Goal: Task Accomplishment & Management: Manage account settings

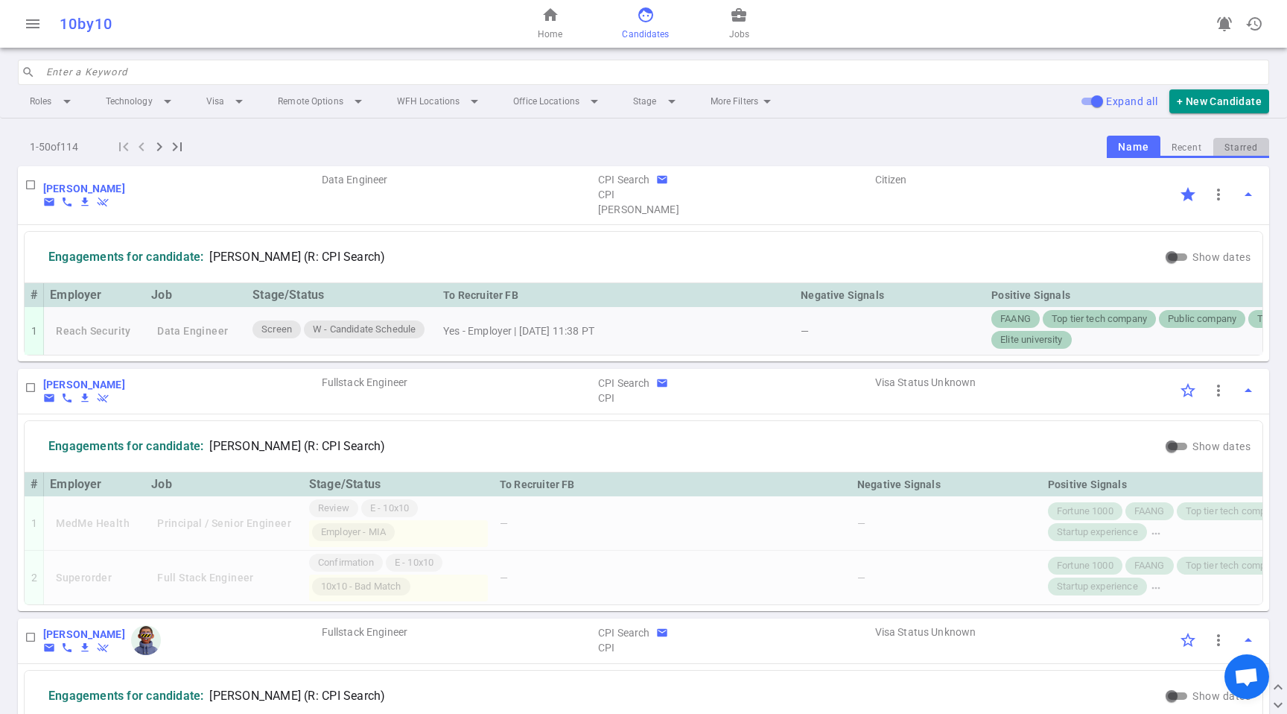
click at [1222, 148] on button "Starred" at bounding box center [1242, 148] width 56 height 20
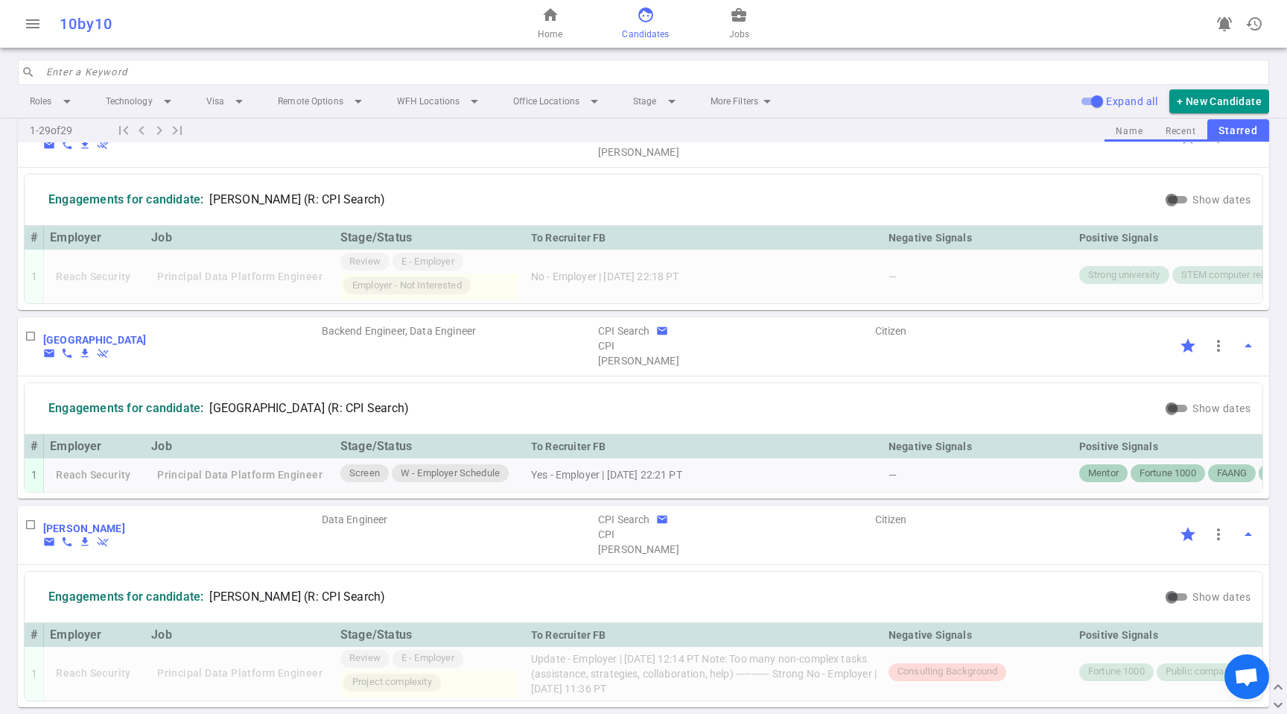
scroll to position [67, 0]
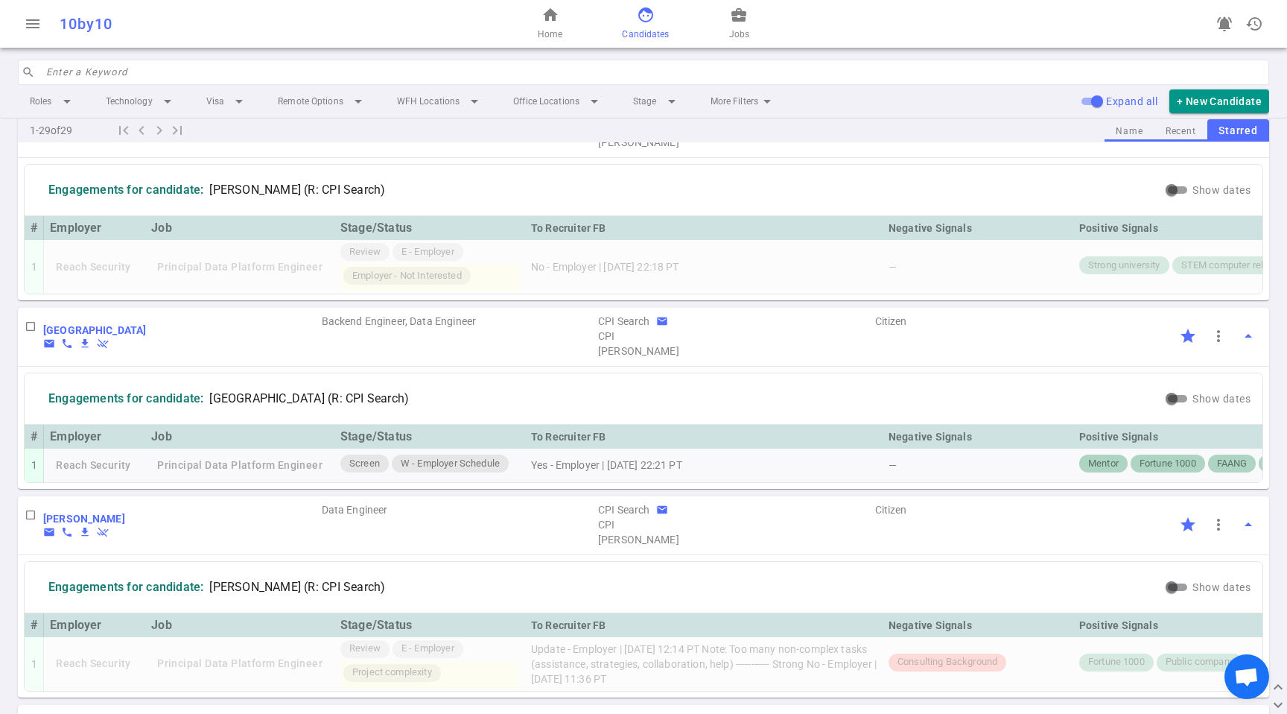
drag, startPoint x: 794, startPoint y: 492, endPoint x: 1174, endPoint y: 501, distance: 380.1
click at [1174, 482] on div "# Employer Job Stage/Status To Recruiter FB Negative Signals Positive Signals 1…" at bounding box center [644, 453] width 1238 height 57
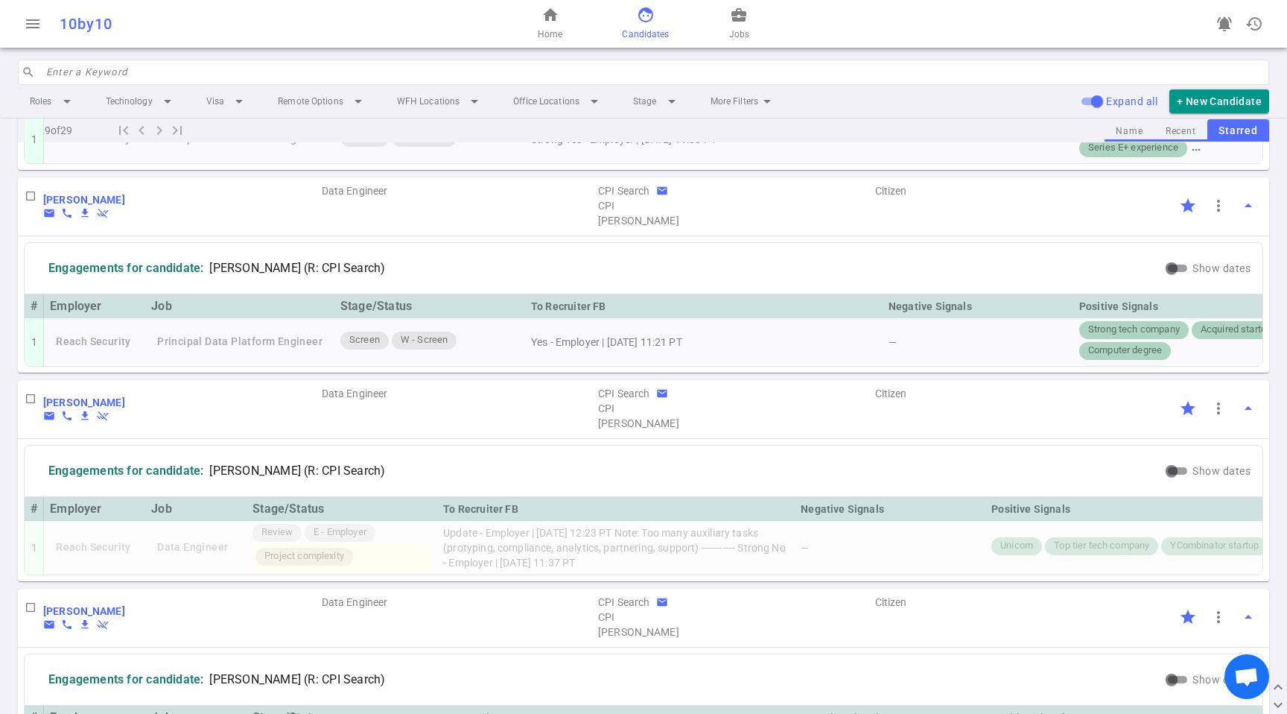
scroll to position [0, 0]
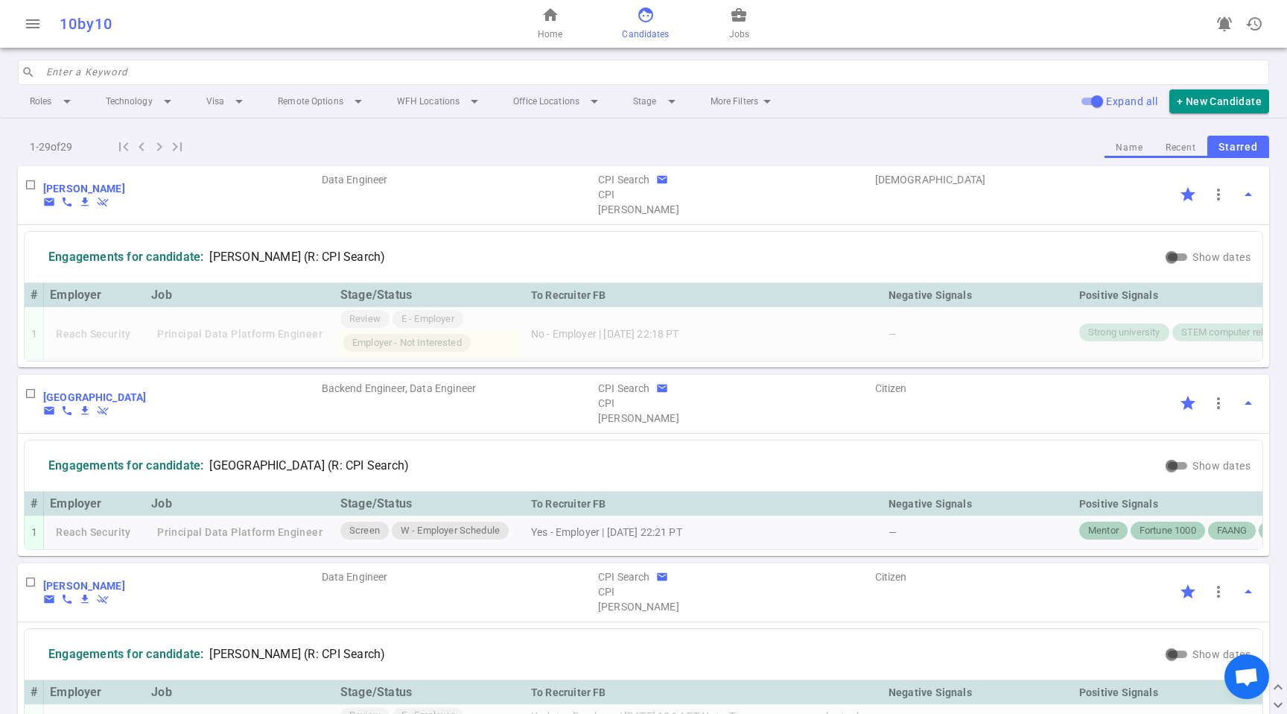
click at [314, 39] on div "menu 10by10 home Home face Candidates business_center Jobs notifications_active…" at bounding box center [643, 24] width 1287 height 48
click at [307, 56] on div "menu 10by10 home Home face Candidates business_center Jobs notifications_active…" at bounding box center [643, 357] width 1287 height 714
click at [308, 63] on input "search" at bounding box center [653, 72] width 1214 height 24
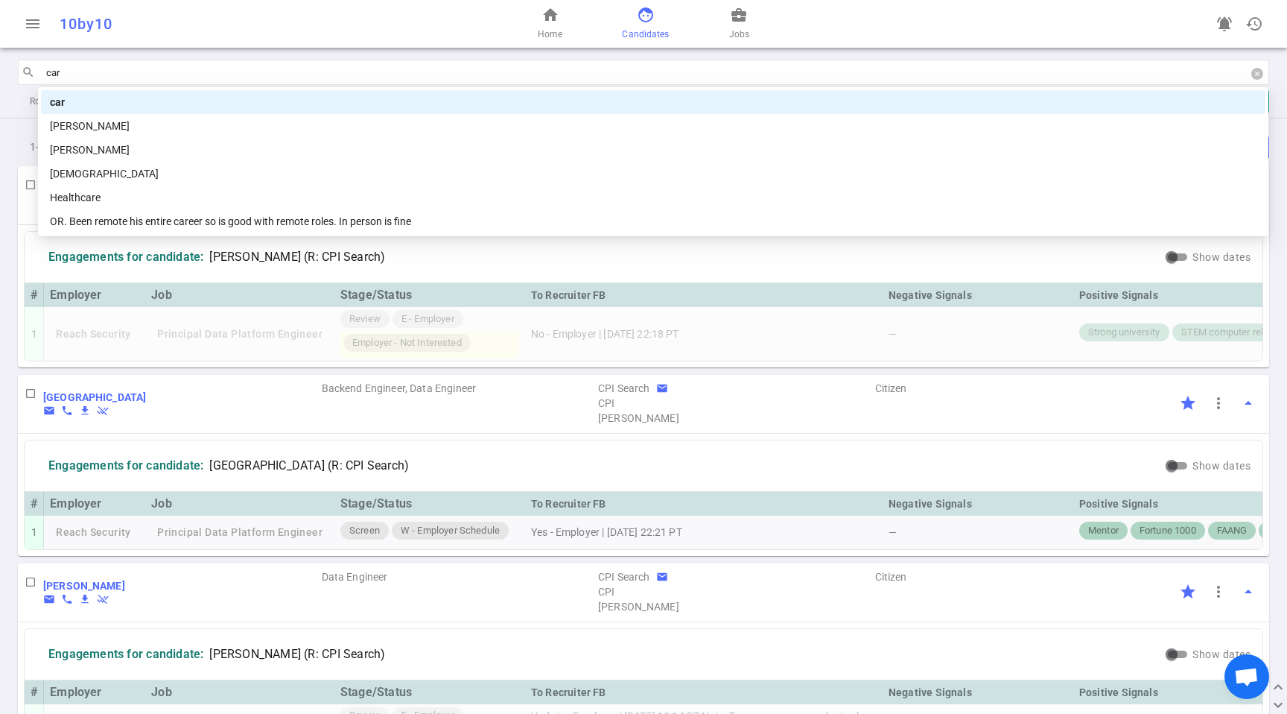
type input "[PERSON_NAME]"
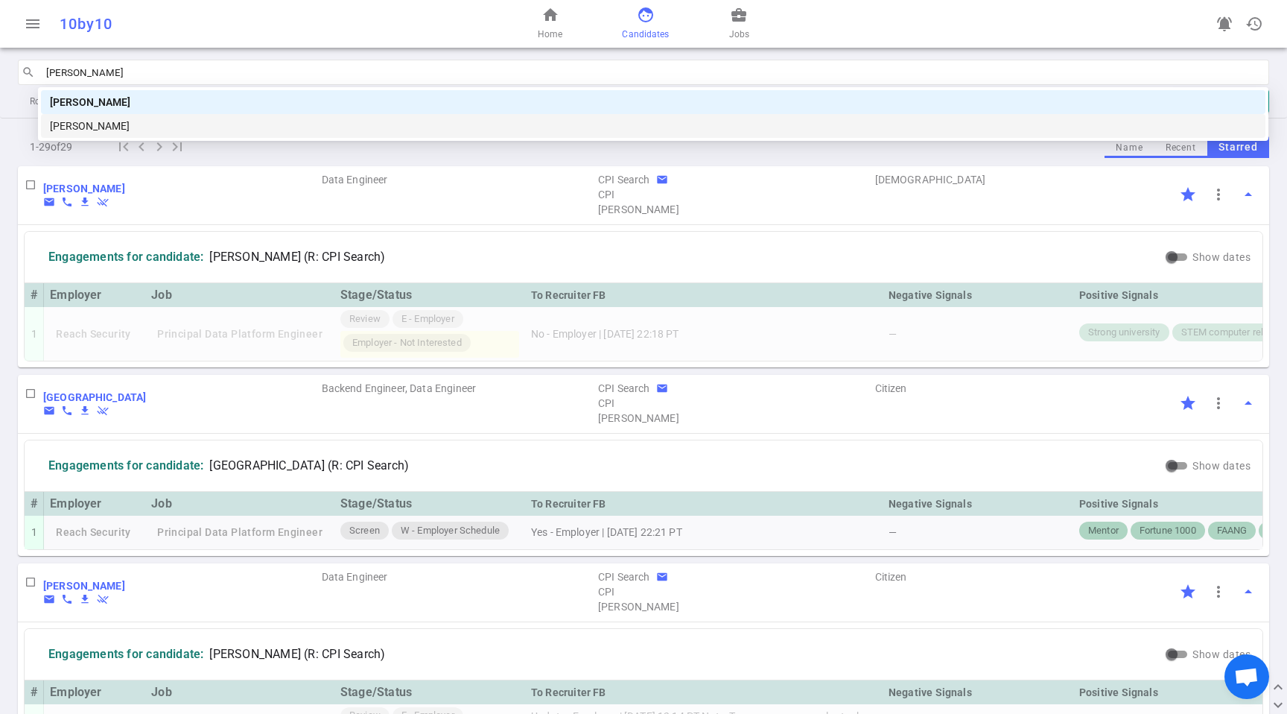
click at [247, 125] on div "[PERSON_NAME]" at bounding box center [653, 126] width 1207 height 16
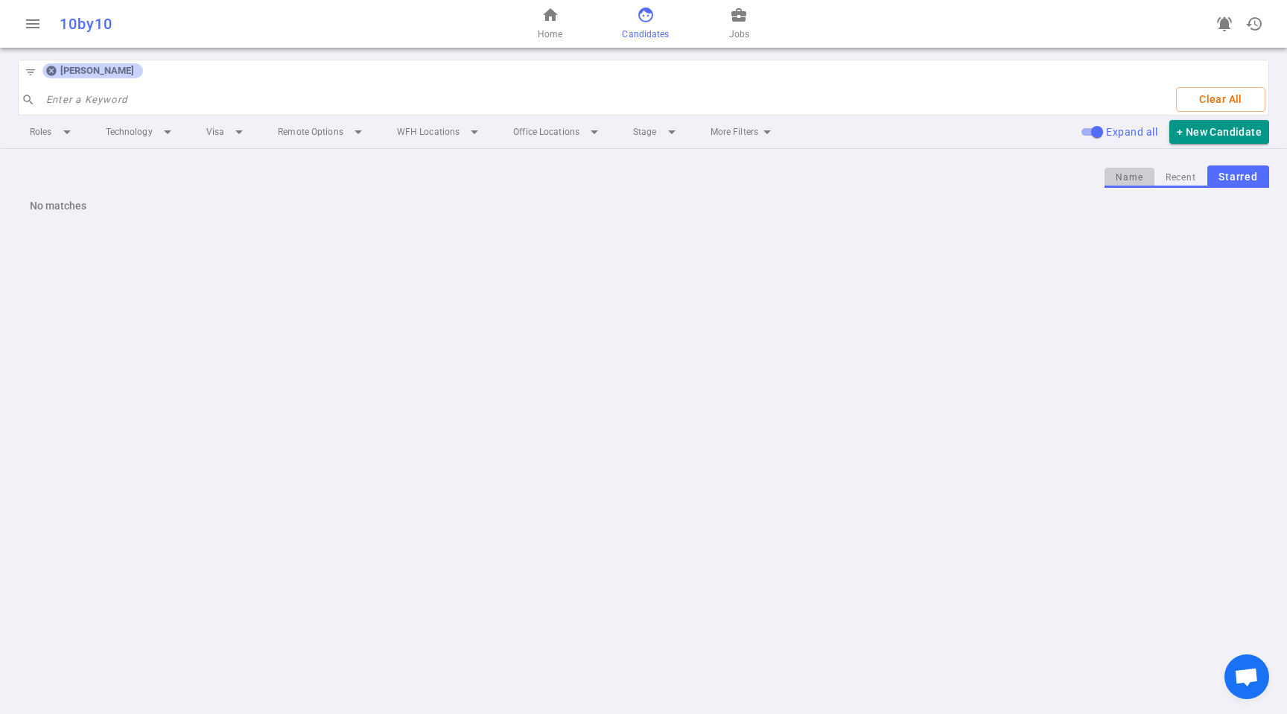
click at [1144, 178] on button "Name" at bounding box center [1129, 178] width 49 height 20
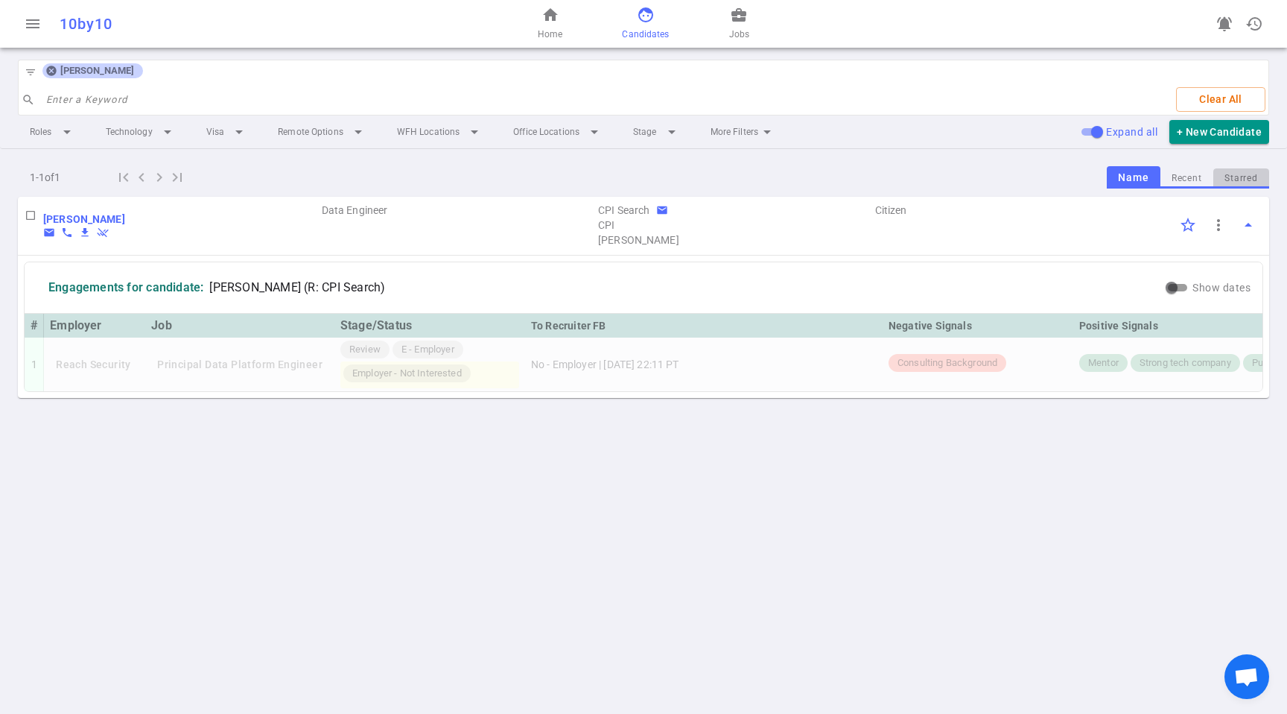
click at [1217, 175] on button "Starred" at bounding box center [1242, 178] width 56 height 20
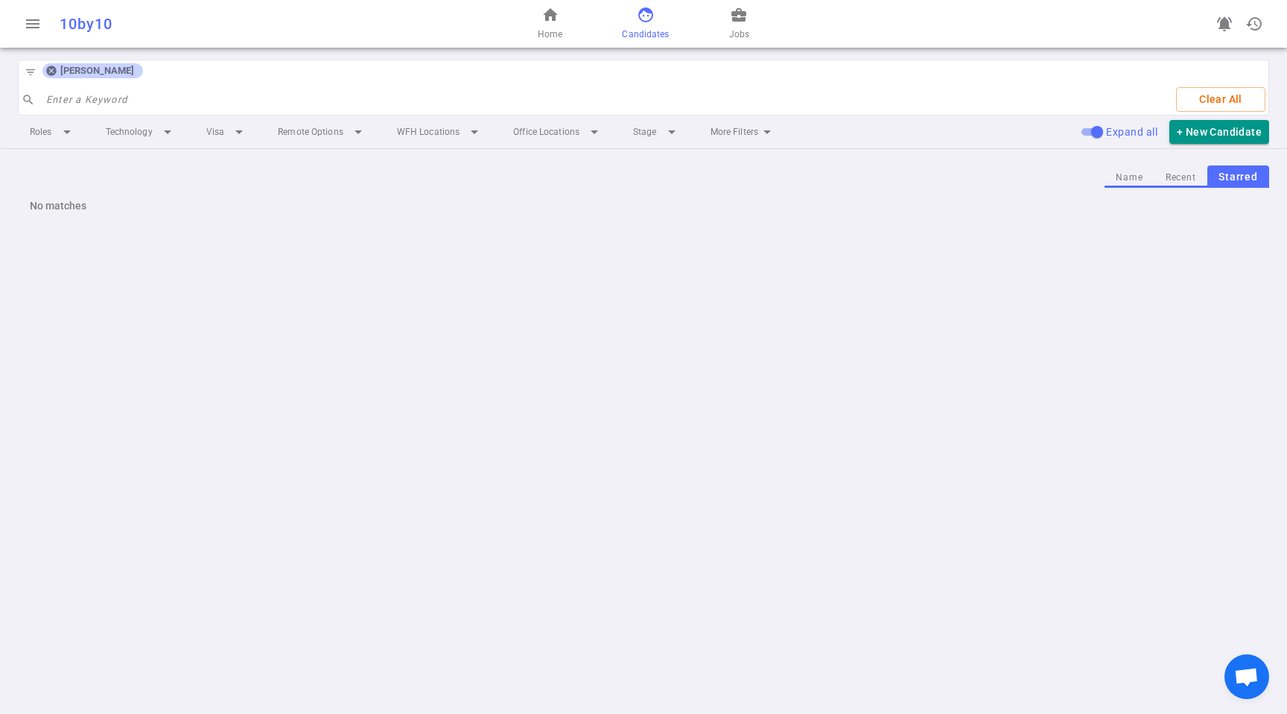
click at [48, 66] on icon at bounding box center [51, 71] width 12 height 12
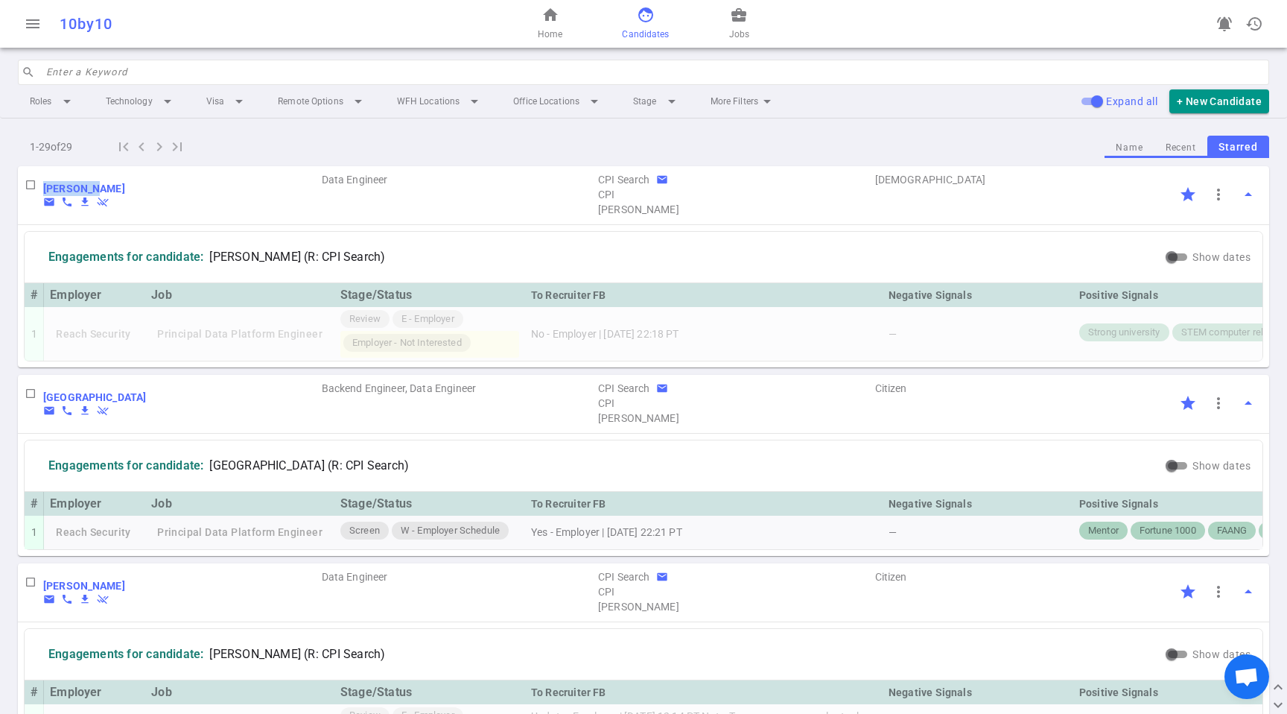
drag, startPoint x: 98, startPoint y: 190, endPoint x: 33, endPoint y: 190, distance: 65.6
click at [33, 190] on div "[PERSON_NAME] email phone file_download remove_done LC Data Engineer CPI Search…" at bounding box center [644, 195] width 1252 height 59
copy div "[PERSON_NAME]"
click at [212, 69] on input "search" at bounding box center [653, 72] width 1214 height 24
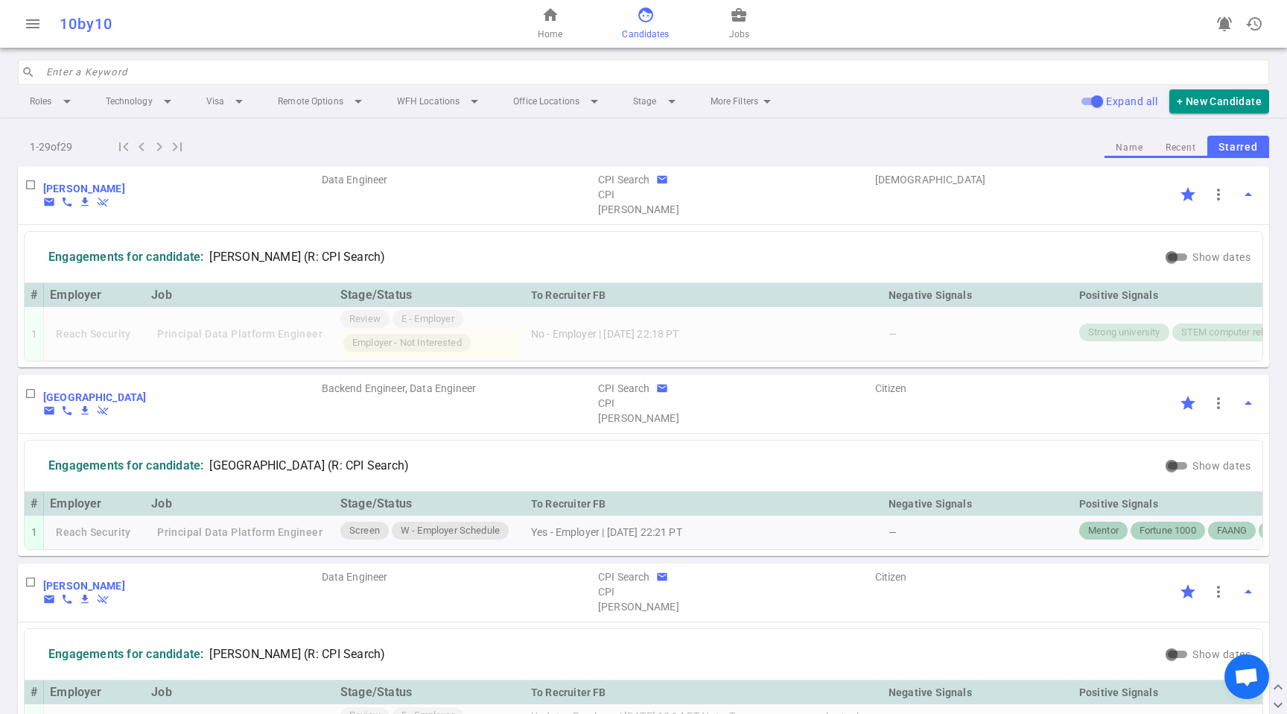
paste input "[PERSON_NAME]"
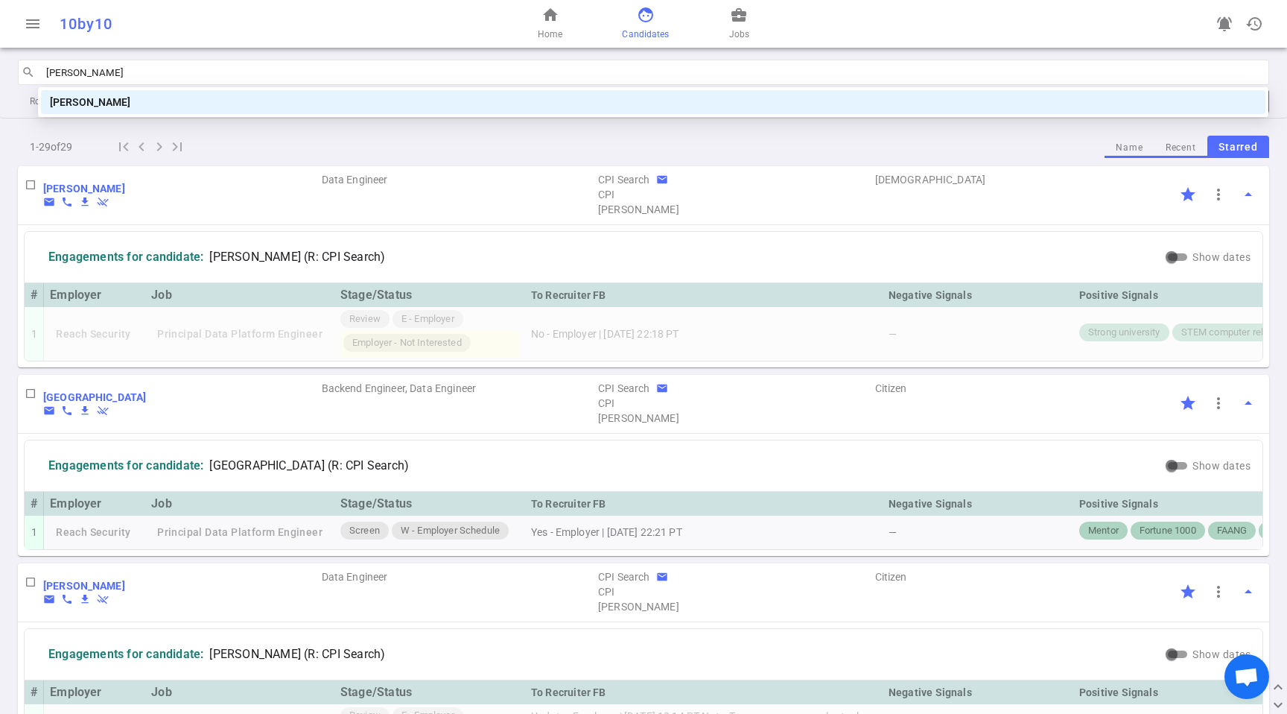
type input "[PERSON_NAME]"
click at [294, 115] on body "menu 10by10 home Home face Candidates business_center Jobs notifications_active…" at bounding box center [643, 357] width 1287 height 714
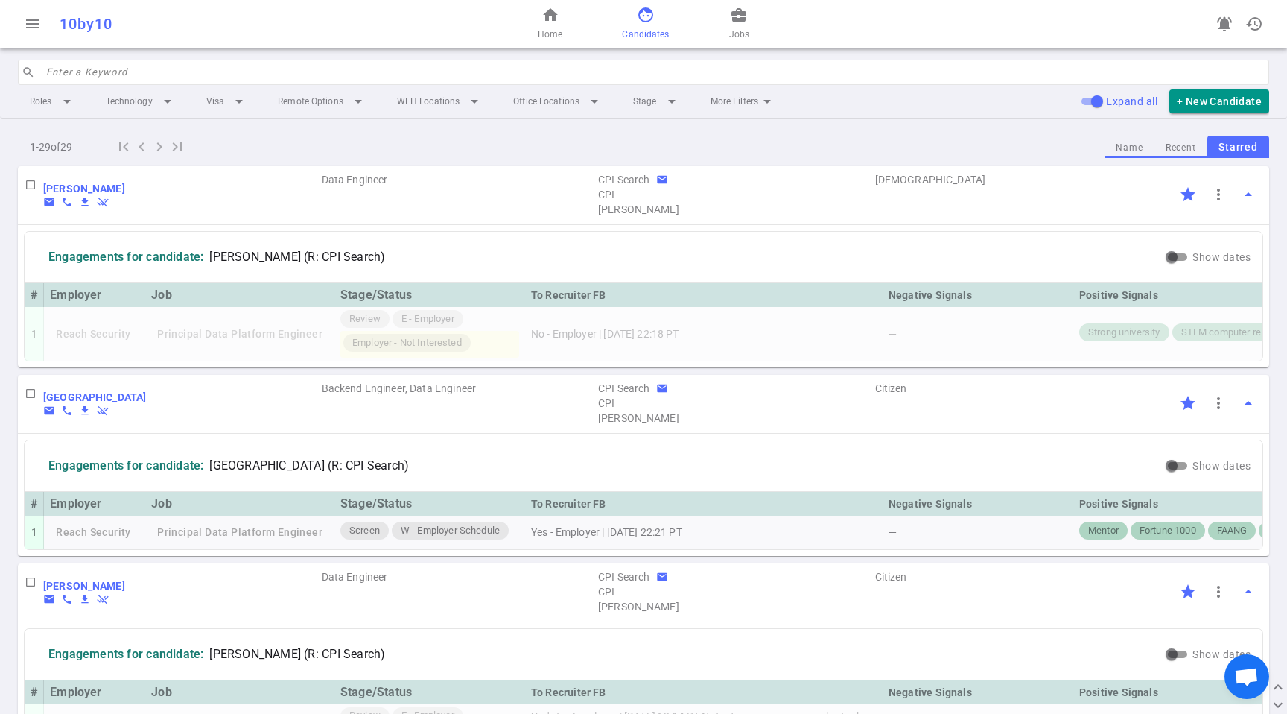
click at [1127, 158] on div "1 - 29 of 29 first_page navigate_before navigate_next last_page Name Recent Sta…" at bounding box center [644, 147] width 1252 height 24
click at [1155, 155] on button "Recent" at bounding box center [1181, 148] width 53 height 20
click at [1111, 151] on button "Name" at bounding box center [1129, 148] width 49 height 20
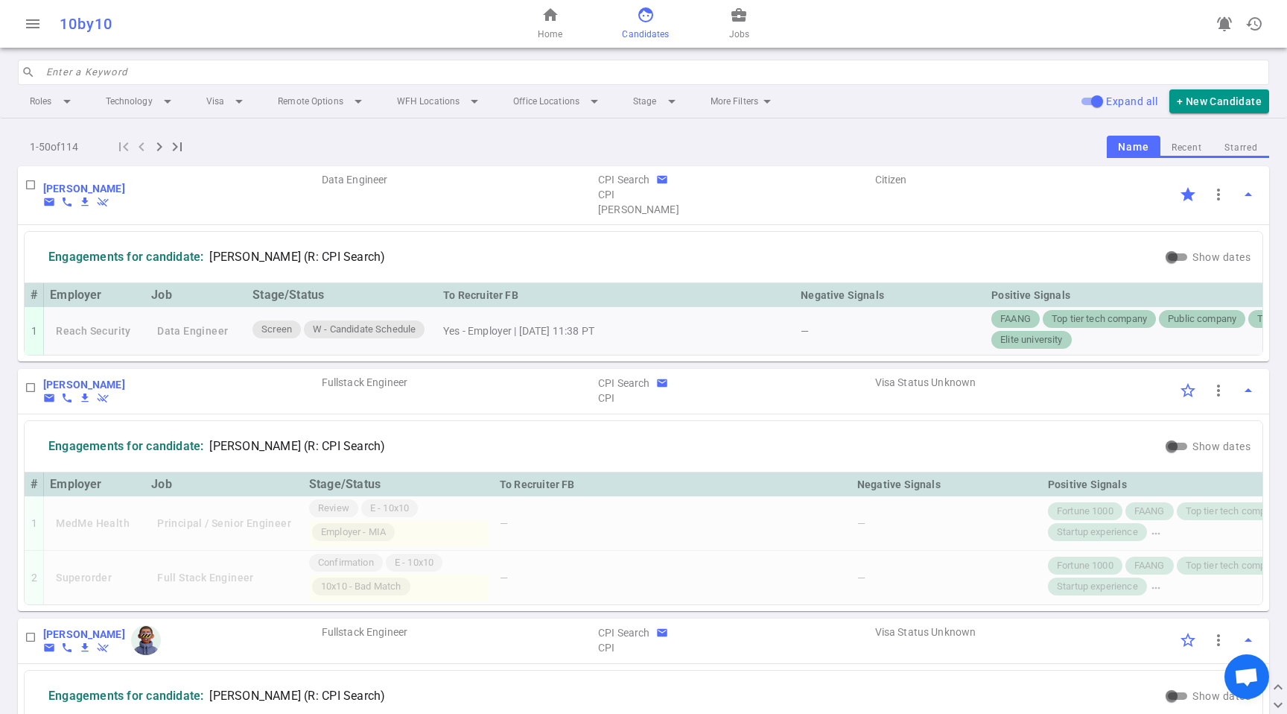
click at [206, 73] on input "search" at bounding box center [653, 72] width 1214 height 24
paste input "[PERSON_NAME]"
type input "[PERSON_NAME]"
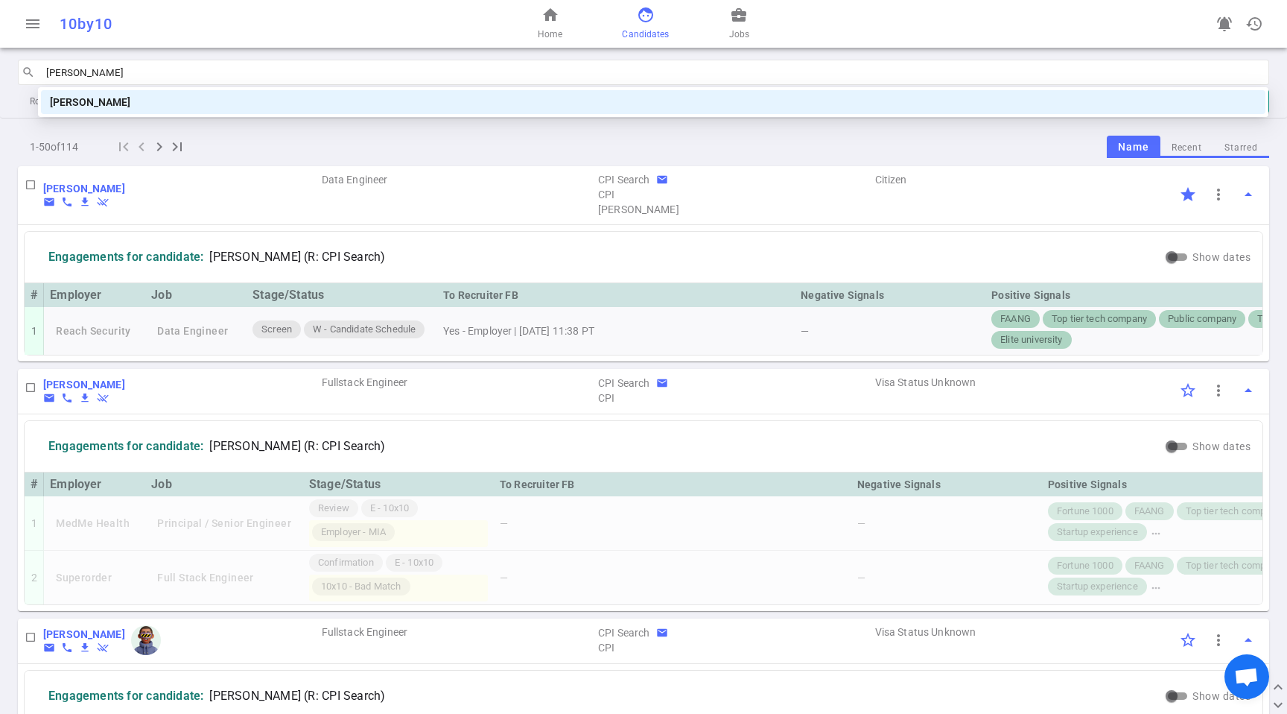
click at [182, 109] on div "[PERSON_NAME]" at bounding box center [653, 102] width 1207 height 16
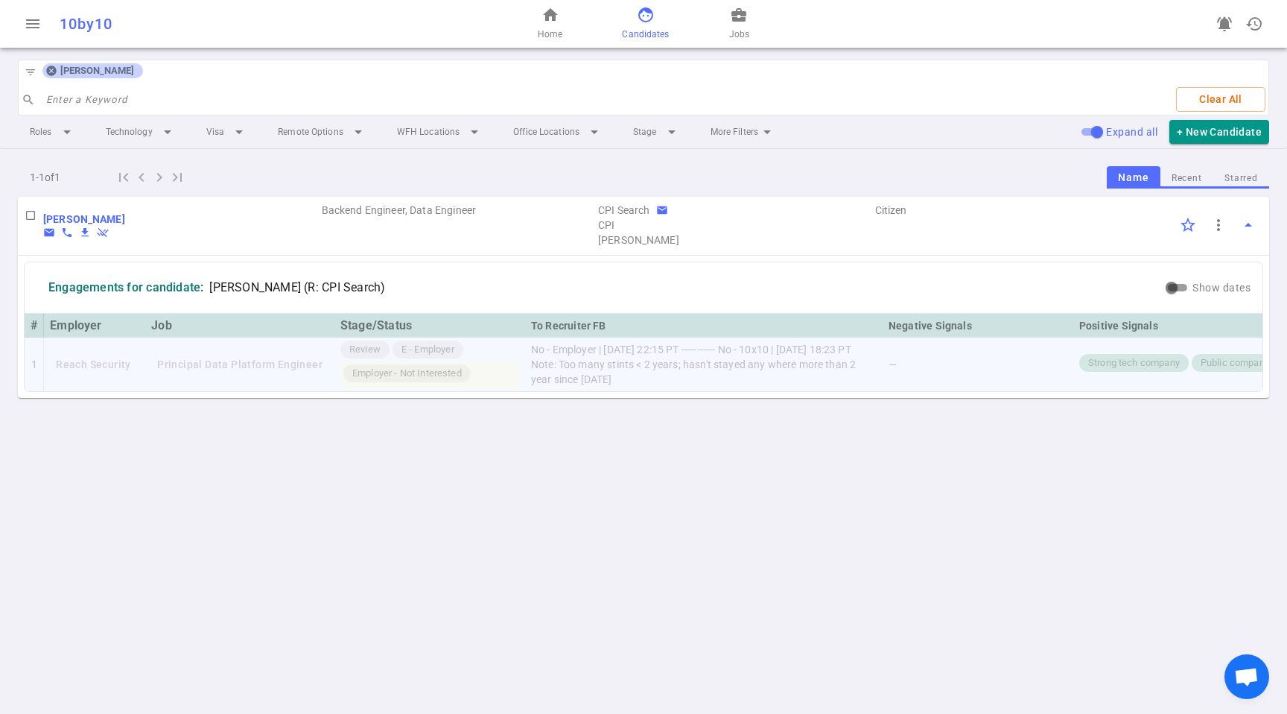
click at [673, 362] on td "No - Employer | [DATE] 22:15 PT ----------- No - 10x10 | [DATE] 18:23 PT Note: …" at bounding box center [704, 365] width 358 height 54
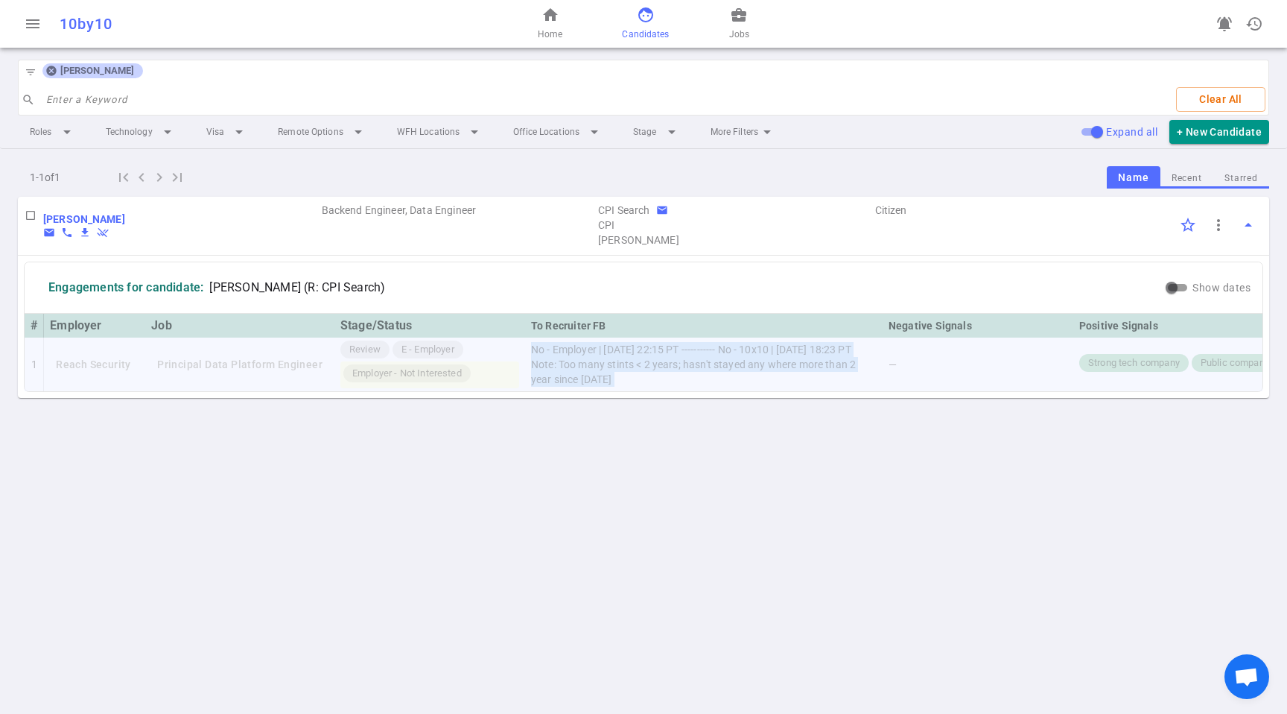
click at [673, 362] on td "No - Employer | [DATE] 22:15 PT ----------- No - 10x10 | [DATE] 18:23 PT Note: …" at bounding box center [704, 365] width 358 height 54
click at [689, 359] on td "No - Employer | [DATE] 22:15 PT ----------- No - 10x10 | [DATE] 18:23 PT Note: …" at bounding box center [704, 365] width 358 height 54
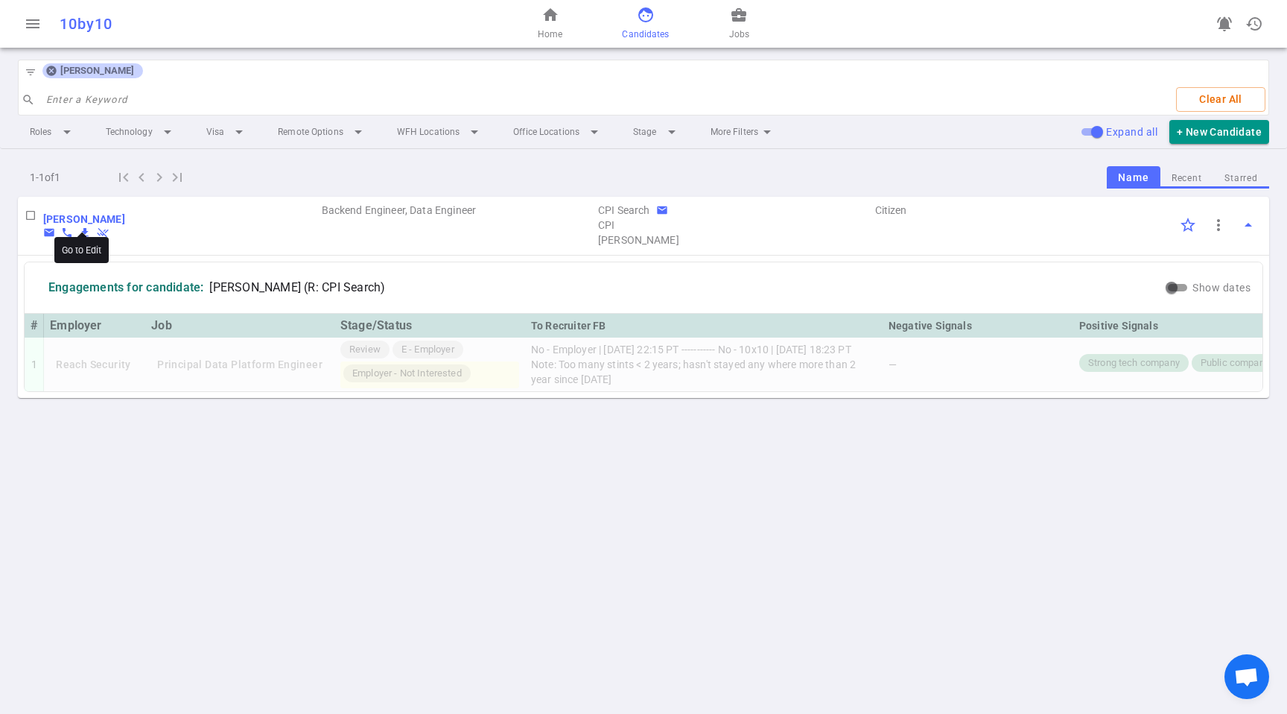
click at [86, 232] on span at bounding box center [81, 233] width 9 height 7
click at [90, 221] on b "[PERSON_NAME]" at bounding box center [84, 219] width 82 height 12
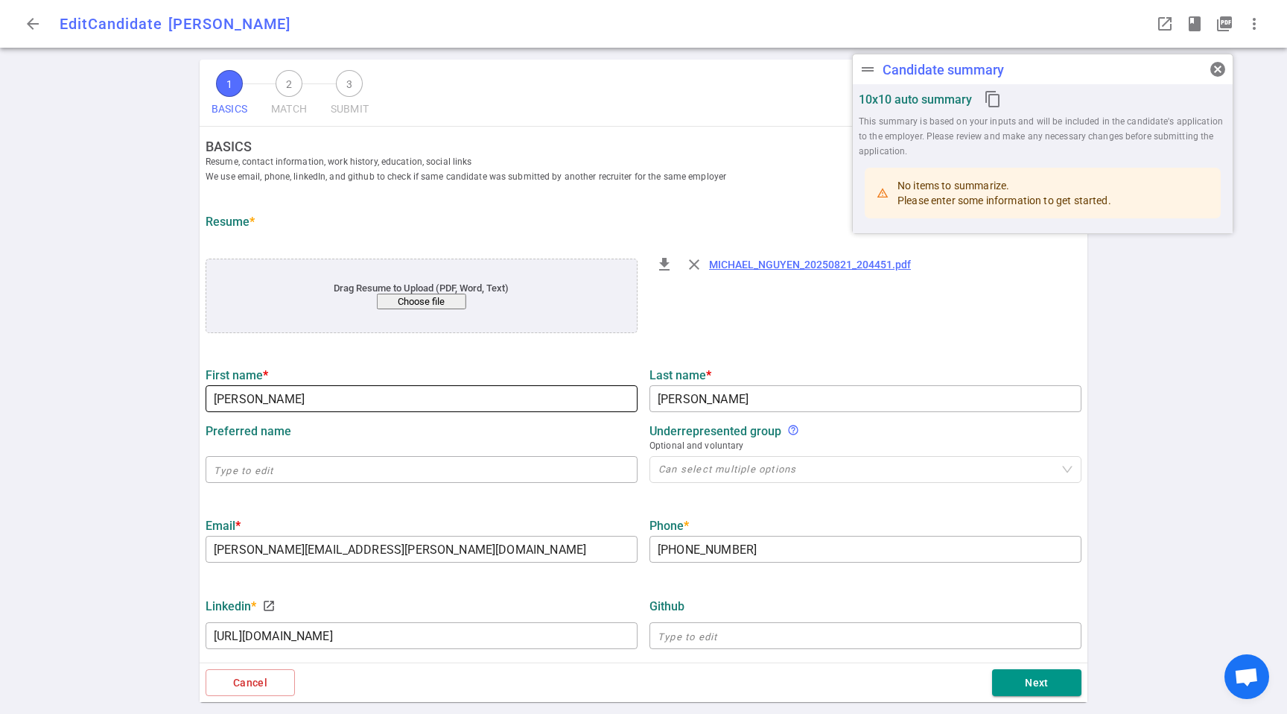
type input "[PERSON_NAME]"
type input "[PERSON_NAME][EMAIL_ADDRESS][PERSON_NAME][DOMAIN_NAME]"
type input "+1 949-246-2974"
type input "https://linkedin.com/in/michaelmnnguyen"
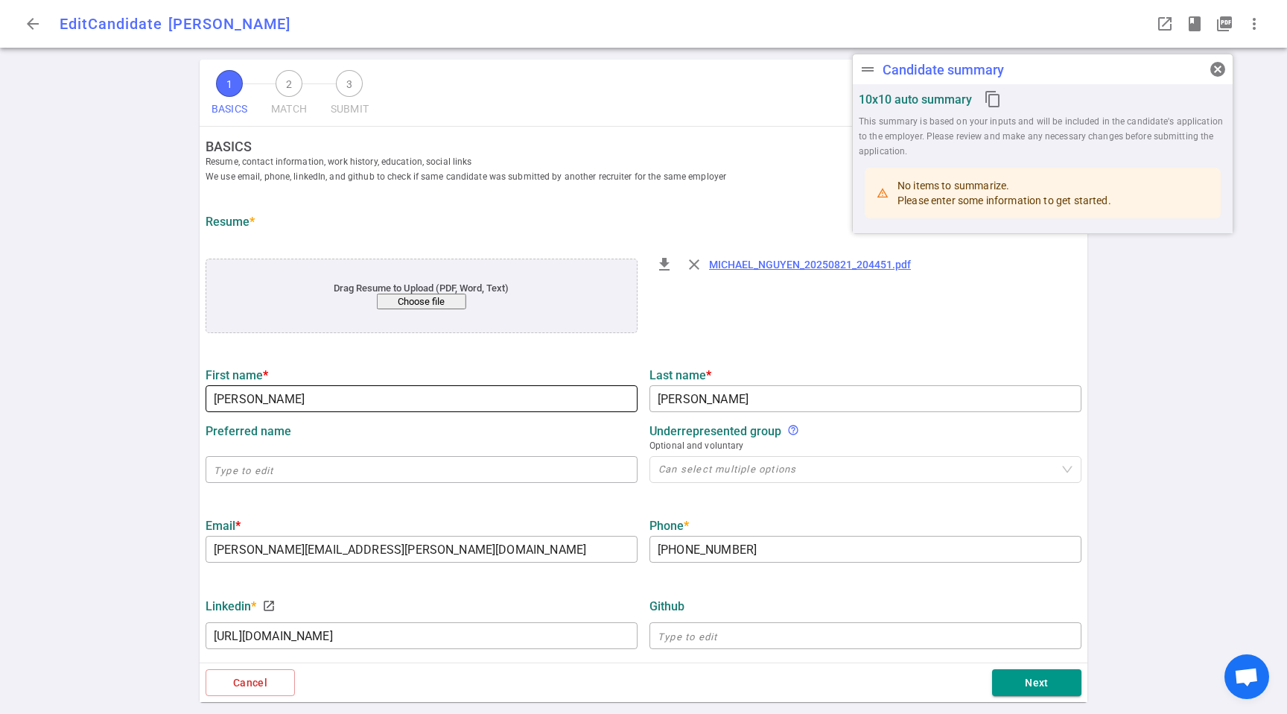
type textarea "Content.Ad"
type input "Atlassian"
type textarea "Principal Data Engineer"
type input "10"
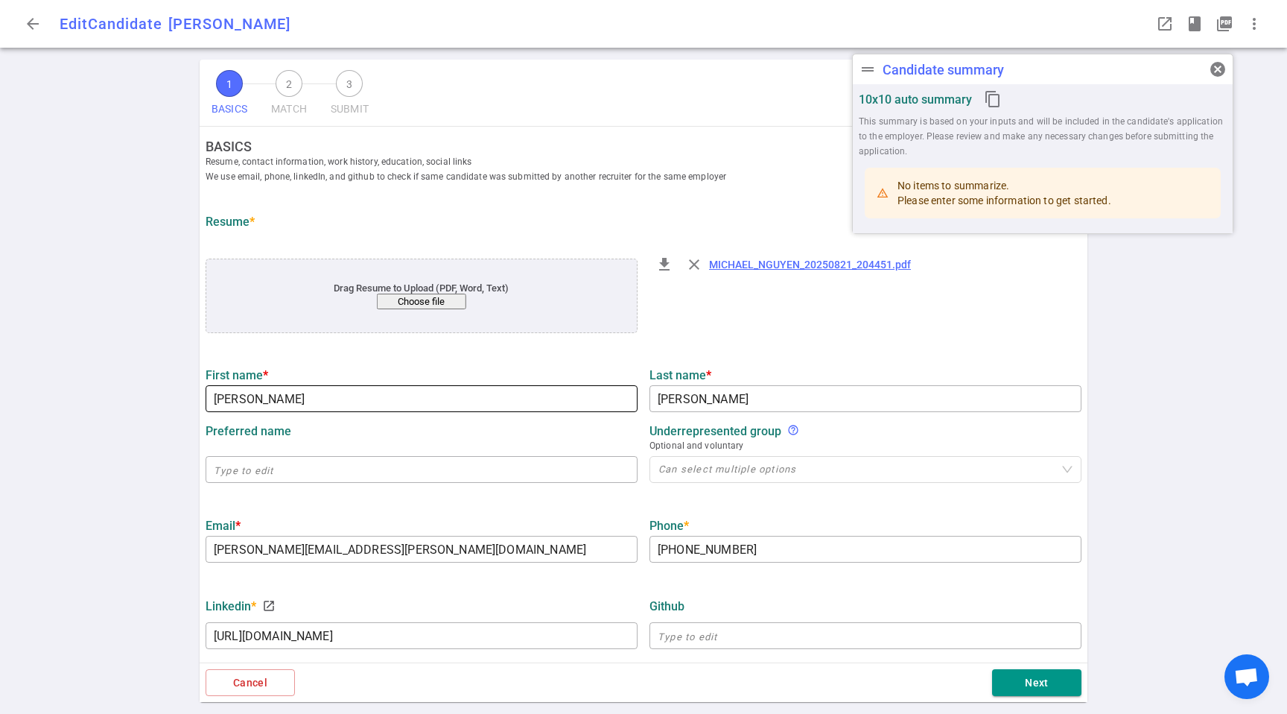
type input "California State Polytechnic University Pomona"
type input "Computer Engineering"
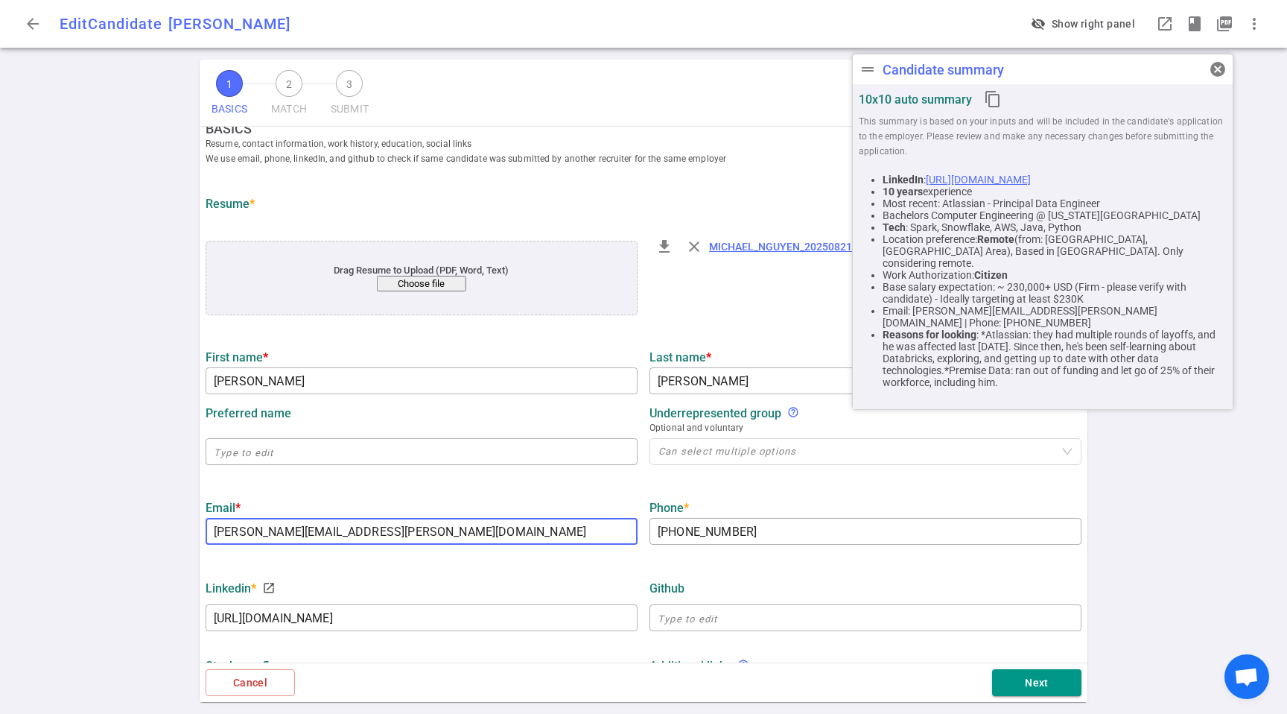
click at [411, 541] on input "nguyen.m.michael@gmail.com" at bounding box center [422, 531] width 432 height 24
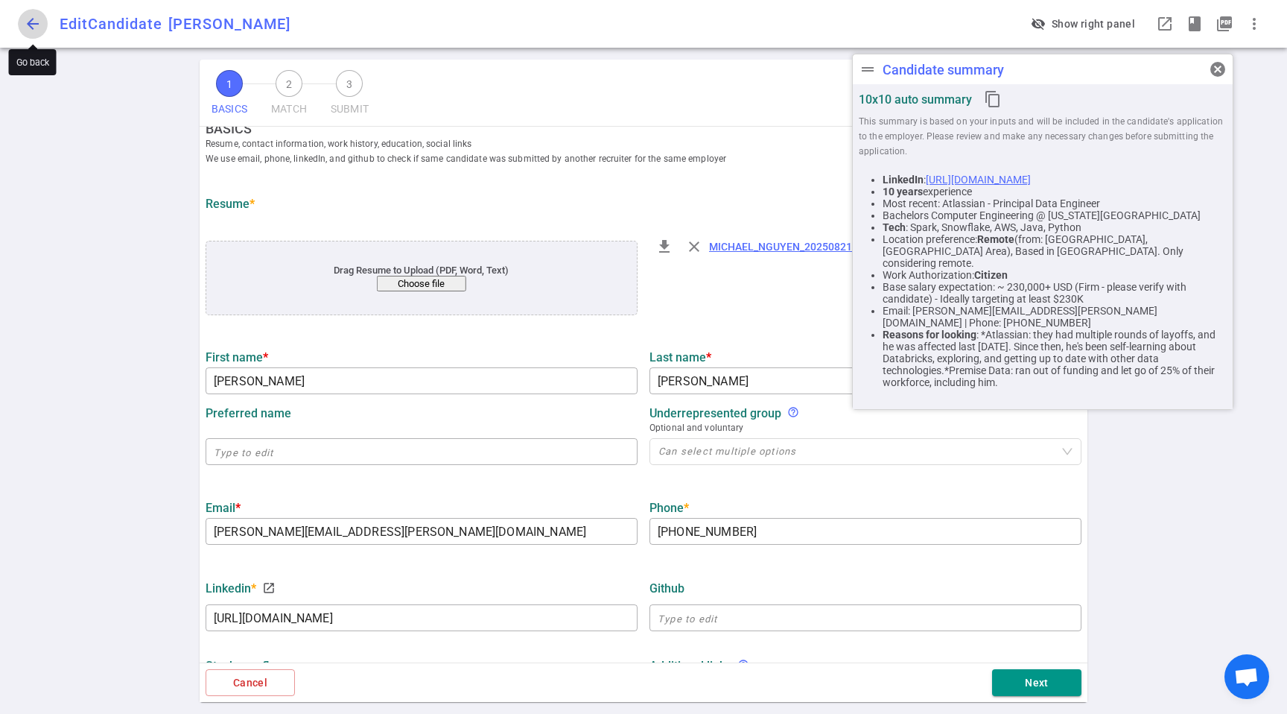
click at [37, 23] on span "arrow_back" at bounding box center [33, 24] width 18 height 18
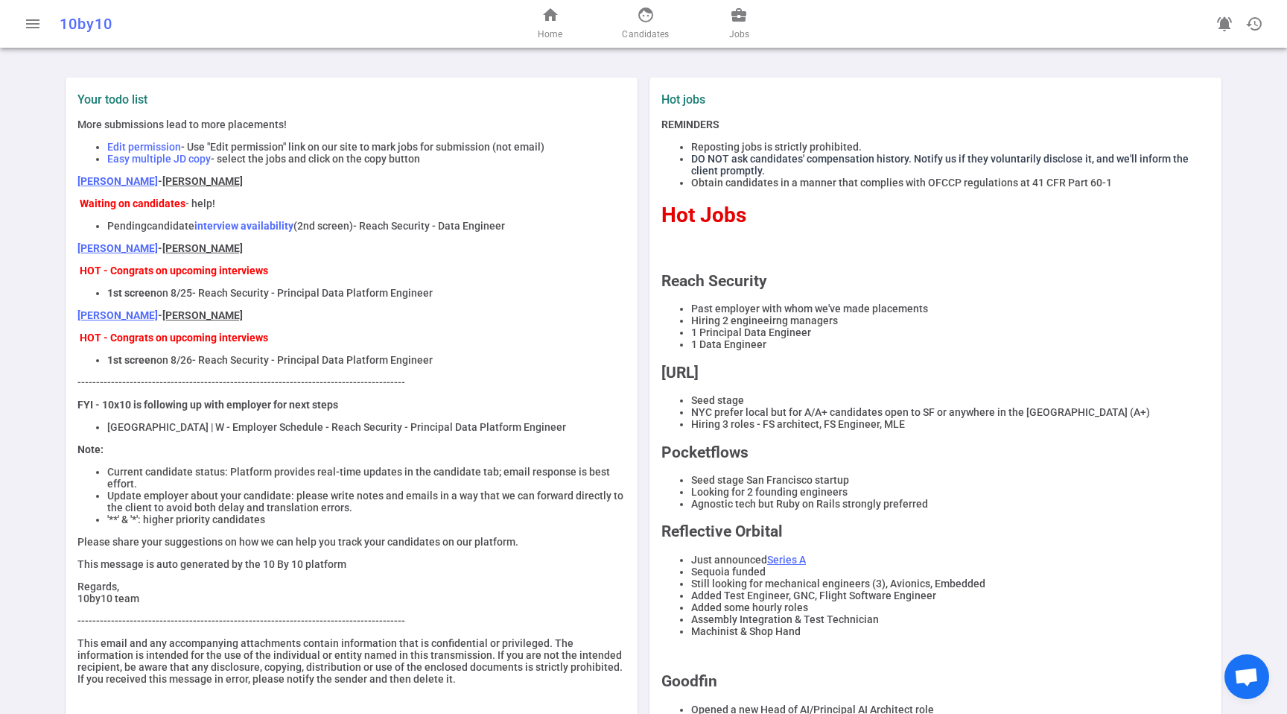
click at [961, 181] on li "Obtain candidates in a manner that complies with OFCCP regulations at 41 CFR Pa…" at bounding box center [950, 183] width 519 height 12
click at [1001, 169] on li "DO NOT ask candidates' compensation history. Notify us if they voluntarily disc…" at bounding box center [950, 165] width 519 height 24
click at [1003, 169] on li "DO NOT ask candidates' compensation history. Notify us if they voluntarily disc…" at bounding box center [950, 165] width 519 height 24
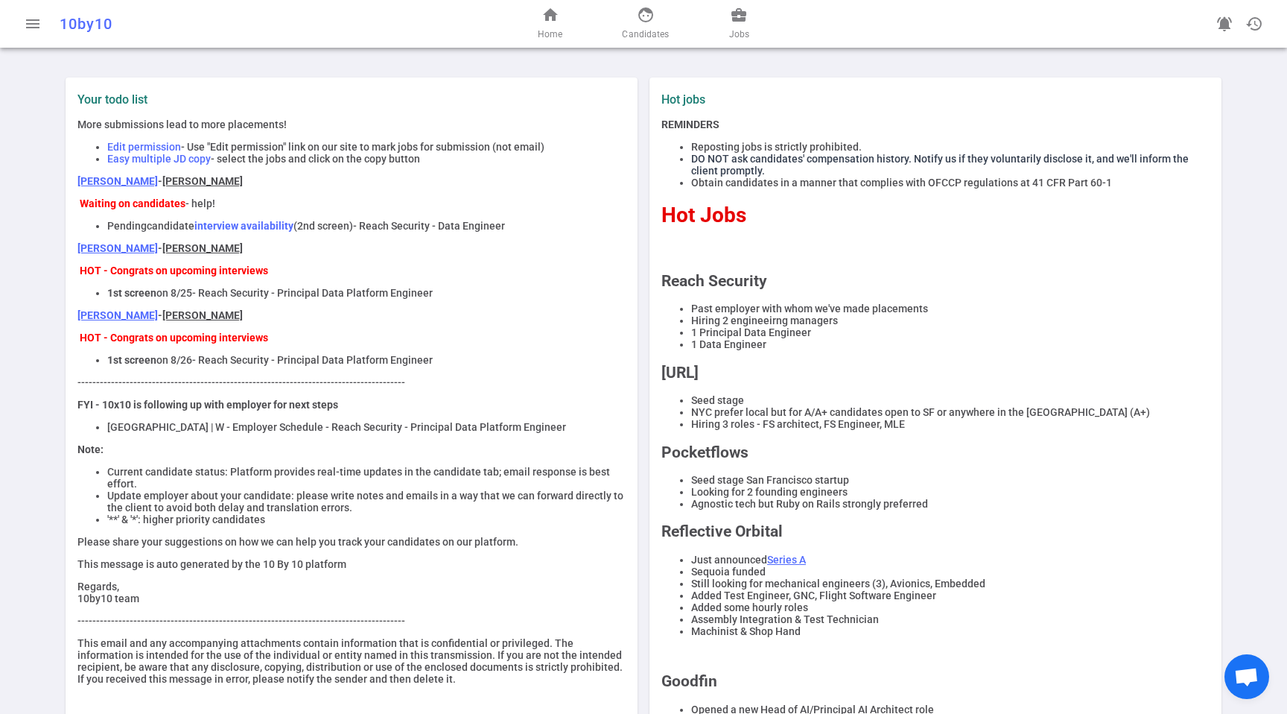
click at [1068, 151] on li "Reposting jobs is strictly prohibited." at bounding box center [950, 147] width 519 height 12
click at [1064, 155] on span "DO NOT ask candidates' compensation history. Notify us if they voluntarily disc…" at bounding box center [940, 165] width 498 height 24
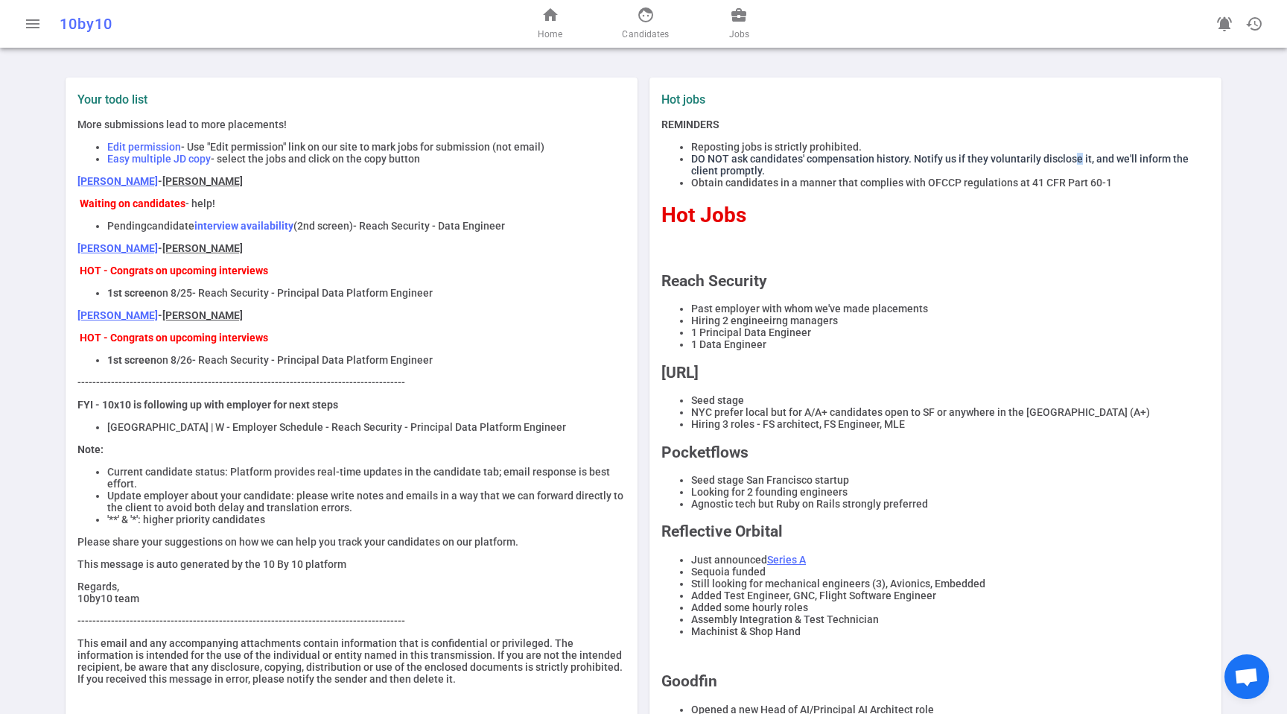
drag, startPoint x: 1065, startPoint y: 164, endPoint x: 1062, endPoint y: 188, distance: 23.9
click at [1063, 169] on li "DO NOT ask candidates' compensation history. Notify us if they voluntarily disc…" at bounding box center [950, 165] width 519 height 24
click at [1062, 189] on li "Obtain candidates in a manner that complies with OFCCP regulations at 41 CFR Pa…" at bounding box center [950, 183] width 519 height 12
click at [1066, 181] on li "Obtain candidates in a manner that complies with OFCCP regulations at 41 CFR Pa…" at bounding box center [950, 183] width 519 height 12
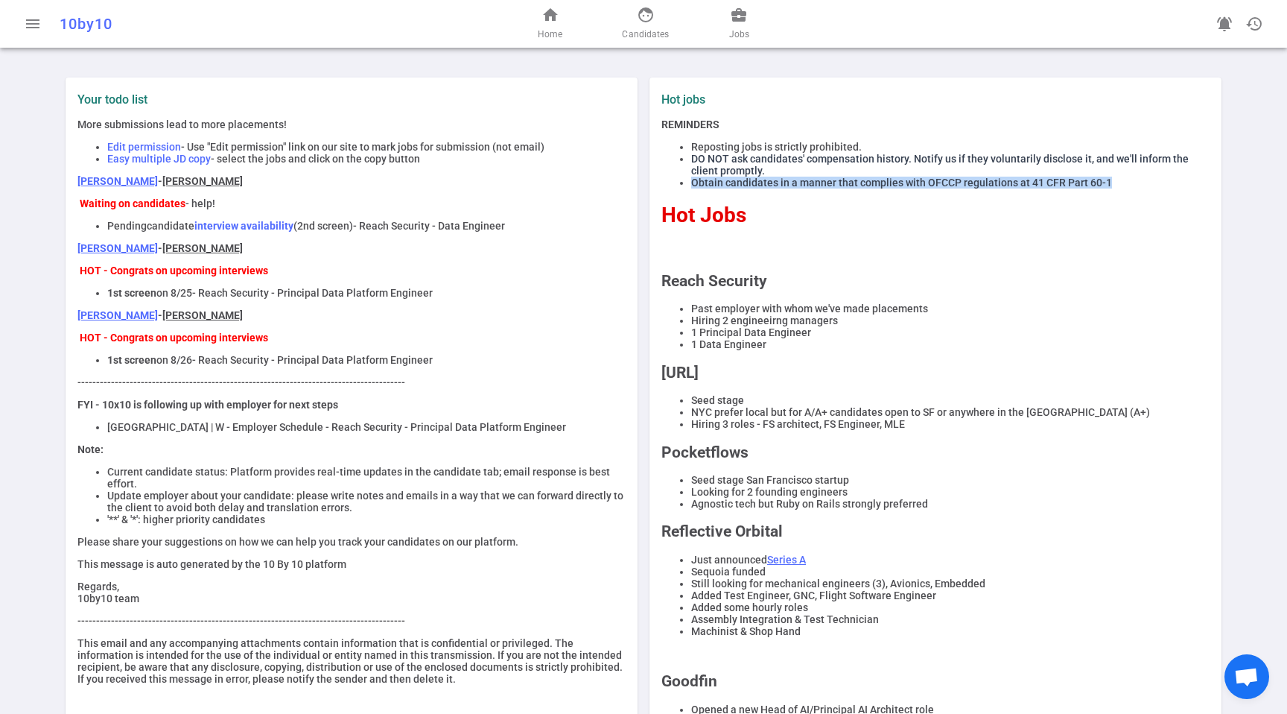
click at [1066, 181] on li "Obtain candidates in a manner that complies with OFCCP regulations at 41 CFR Pa…" at bounding box center [950, 183] width 519 height 12
drag, startPoint x: 792, startPoint y: 170, endPoint x: 747, endPoint y: 168, distance: 44.7
click at [747, 168] on li "DO NOT ask candidates' compensation history. Notify us if they voluntarily disc…" at bounding box center [950, 165] width 519 height 24
click at [747, 168] on span "DO NOT ask candidates' compensation history. Notify us if they voluntarily disc…" at bounding box center [940, 165] width 498 height 24
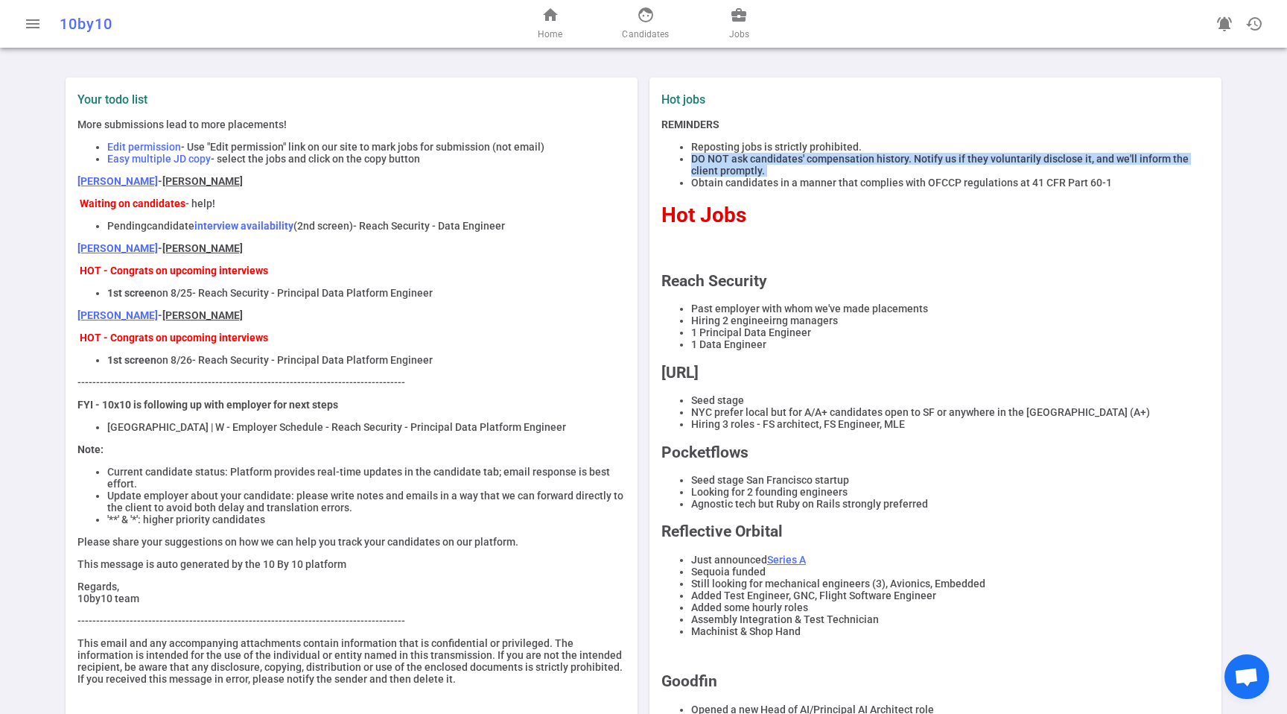
click at [747, 169] on span "DO NOT ask candidates' compensation history. Notify us if they voluntarily disc…" at bounding box center [940, 165] width 498 height 24
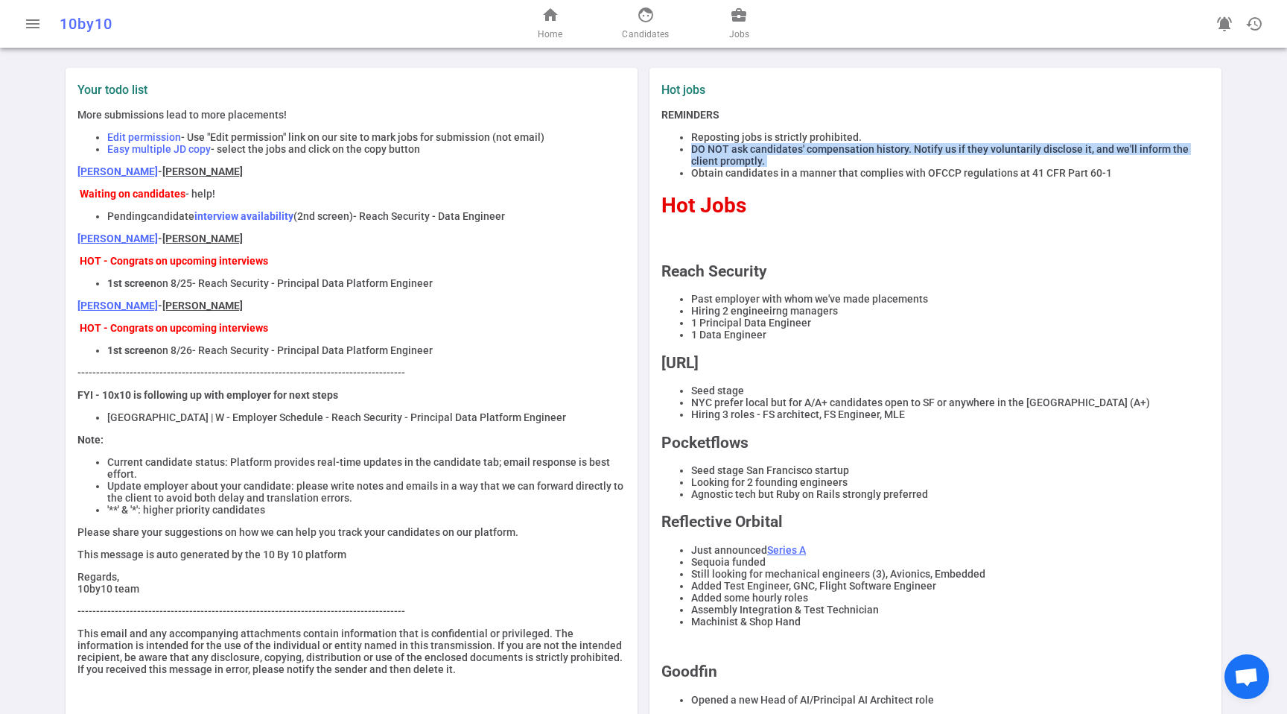
click at [879, 160] on li "DO NOT ask candidates' compensation history. Notify us if they voluntarily disc…" at bounding box center [950, 155] width 519 height 24
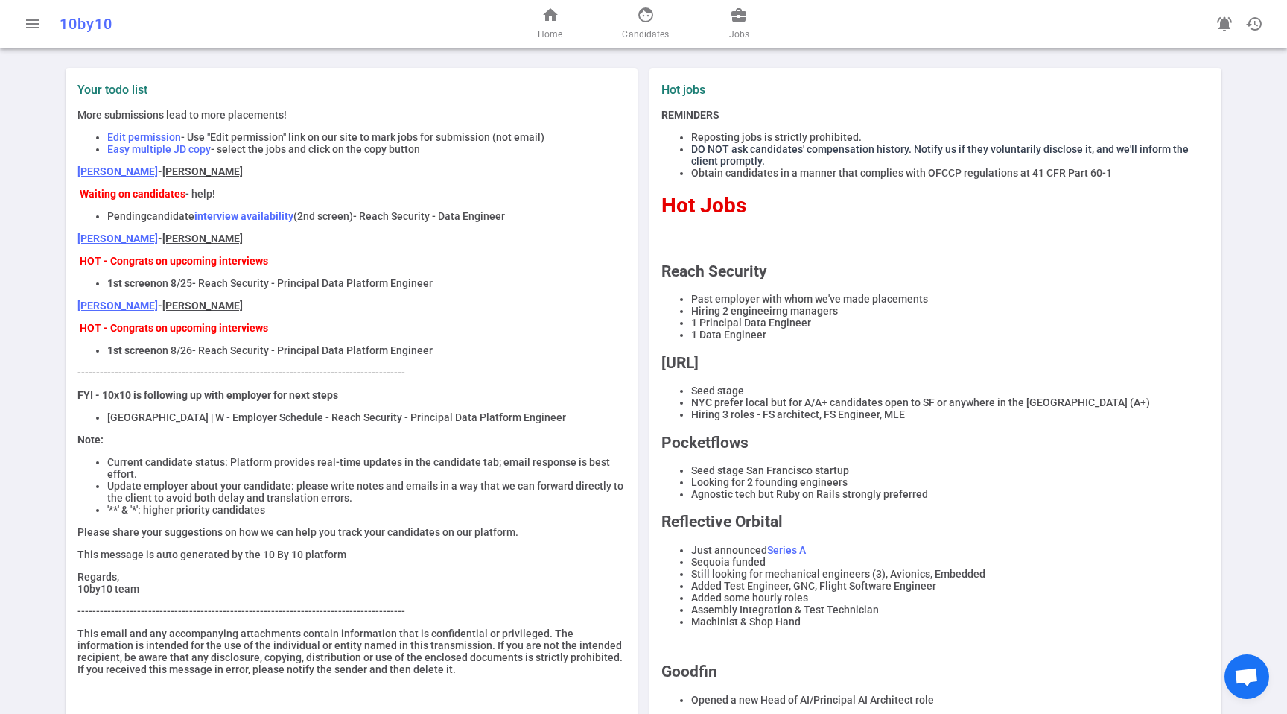
click at [875, 162] on li "DO NOT ask candidates' compensation history. Notify us if they voluntarily disc…" at bounding box center [950, 155] width 519 height 24
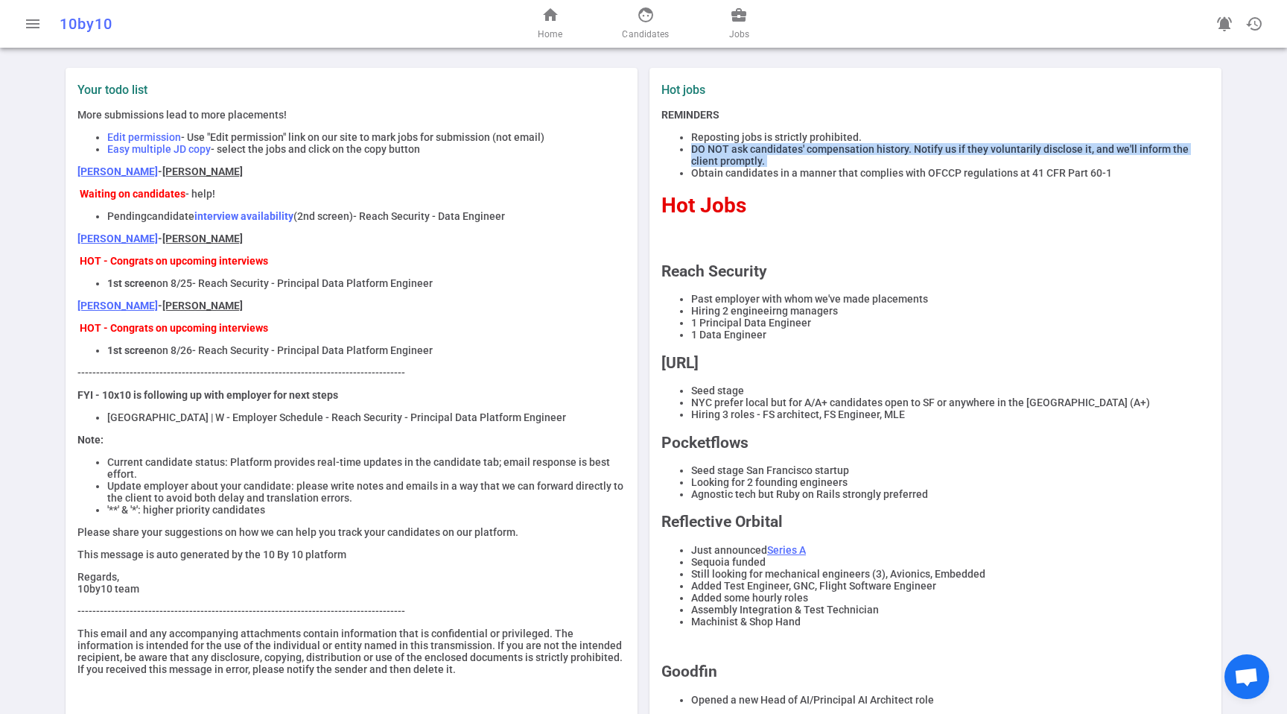
drag, startPoint x: 875, startPoint y: 162, endPoint x: 820, endPoint y: 141, distance: 58.5
click at [874, 162] on li "DO NOT ask candidates' compensation history. Notify us if they voluntarily disc…" at bounding box center [950, 155] width 519 height 24
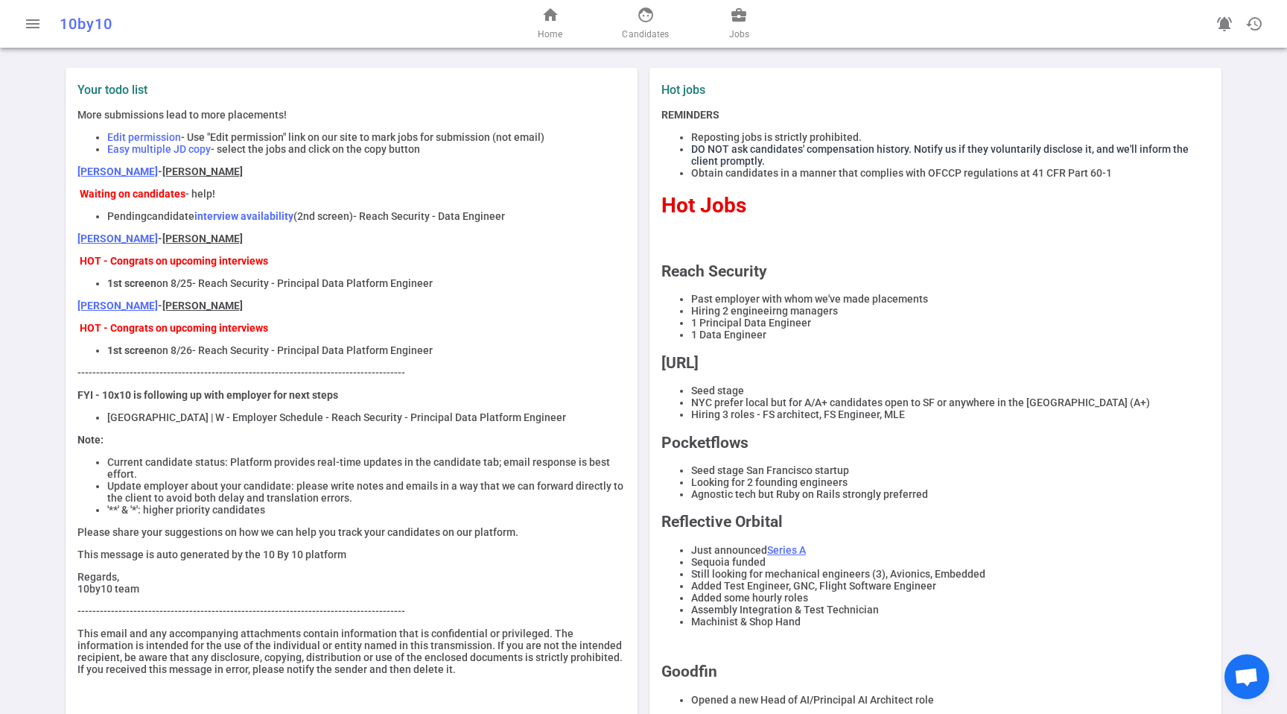
click at [794, 131] on li "Reposting jobs is strictly prohibited." at bounding box center [950, 137] width 519 height 12
click at [793, 115] on div "REMINDERS" at bounding box center [936, 115] width 548 height 12
click at [794, 124] on div "REMINDERS Reposting jobs is strictly prohibited. DO NOT ask candidates' compens…" at bounding box center [936, 498] width 548 height 779
click at [796, 130] on div "REMINDERS Reposting jobs is strictly prohibited. DO NOT ask candidates' compens…" at bounding box center [936, 498] width 548 height 779
drag, startPoint x: 796, startPoint y: 130, endPoint x: 875, endPoint y: 192, distance: 100.8
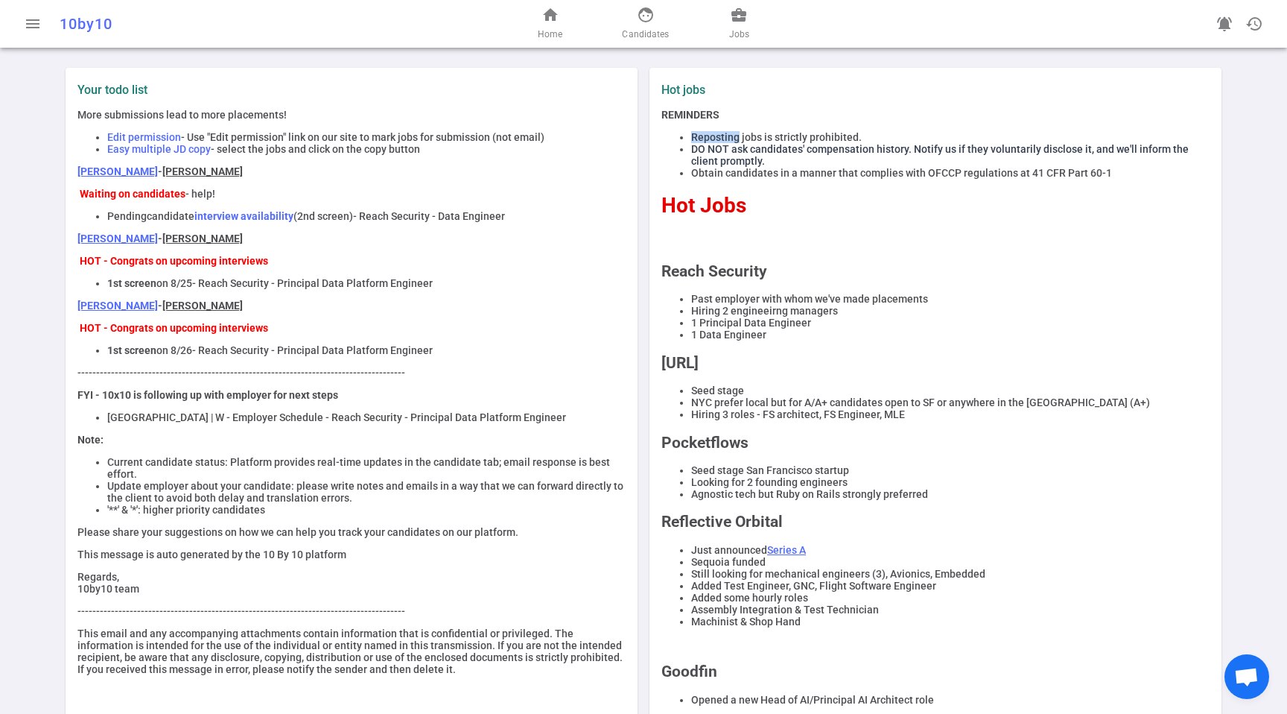
click at [796, 130] on div "REMINDERS Reposting jobs is strictly prohibited. DO NOT ask candidates' compens…" at bounding box center [936, 498] width 548 height 779
click at [1121, 291] on div "REMINDERS Reposting jobs is strictly prohibited. DO NOT ask candidates' compens…" at bounding box center [936, 498] width 548 height 779
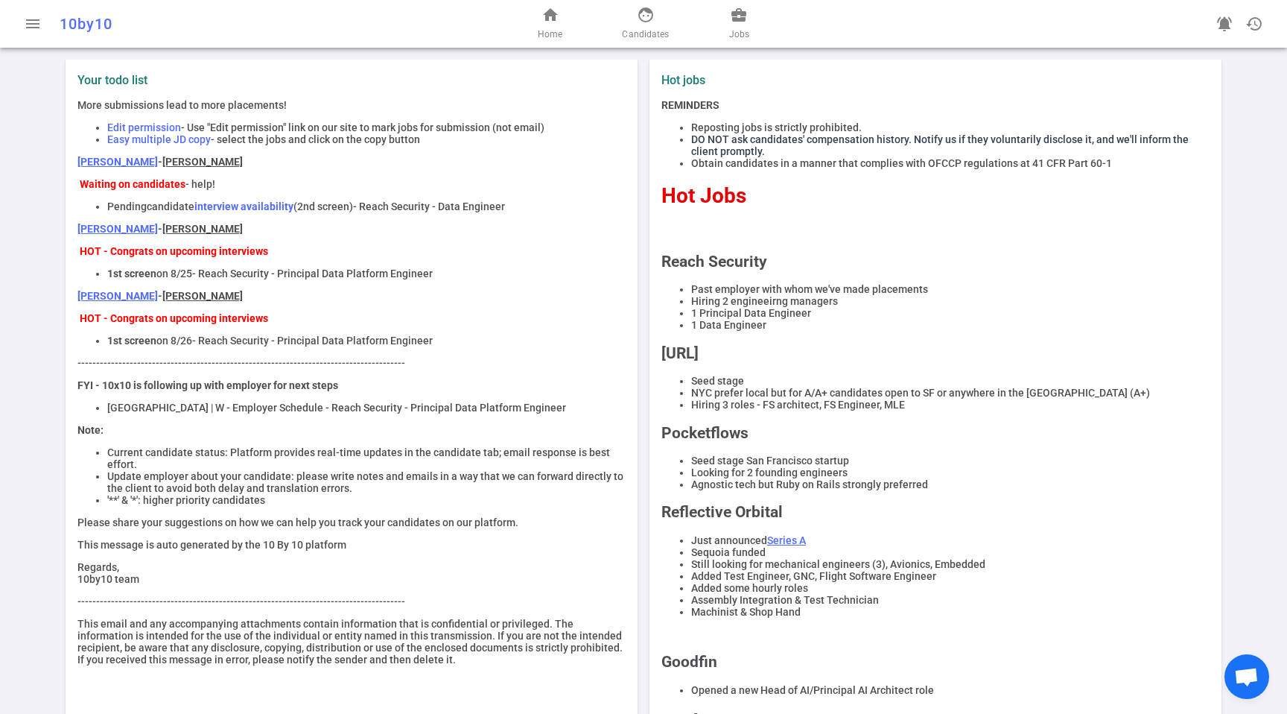
click at [747, 291] on li "Past employer with whom we've made placements" at bounding box center [950, 289] width 519 height 12
click at [750, 302] on li "Hiring 2 engineeirng managers" at bounding box center [950, 301] width 519 height 12
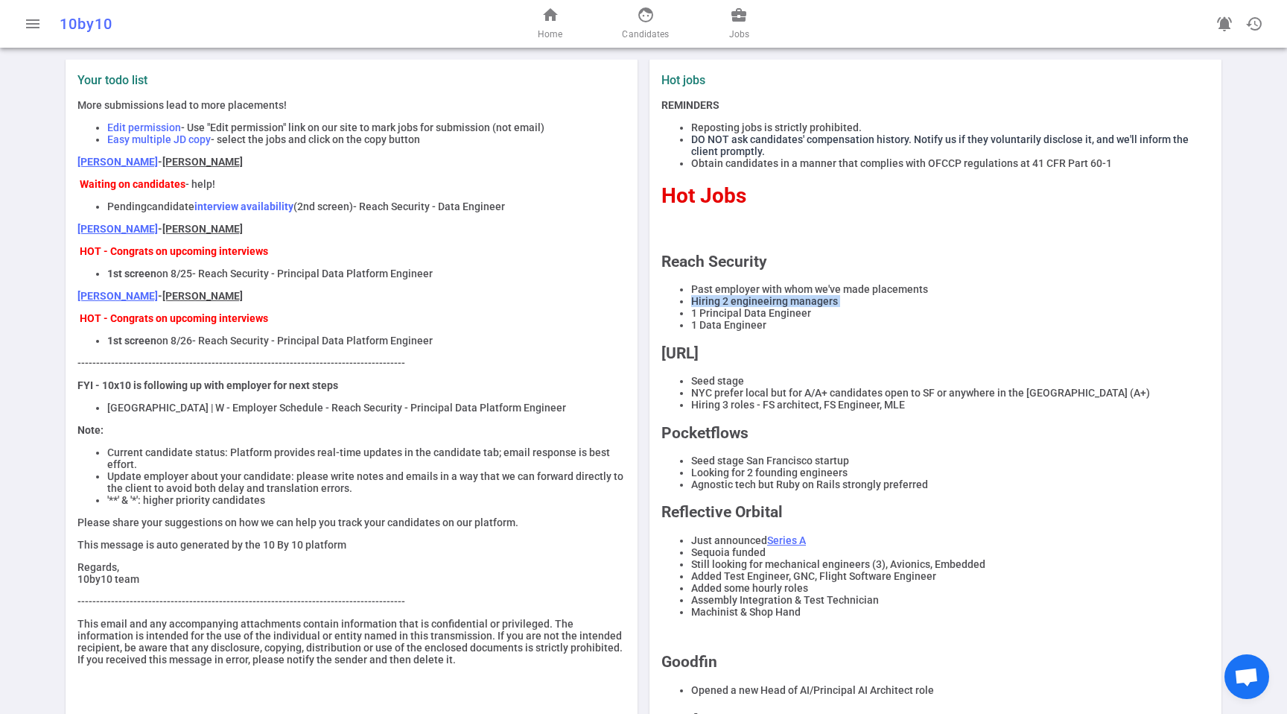
click at [750, 302] on li "Hiring 2 engineeirng managers" at bounding box center [950, 301] width 519 height 12
click at [820, 312] on li "1 Principal Data Engineer" at bounding box center [950, 313] width 519 height 12
click at [827, 302] on li "Hiring 2 engineeirng managers" at bounding box center [950, 301] width 519 height 12
click at [818, 317] on li "1 Principal Data Engineer" at bounding box center [950, 313] width 519 height 12
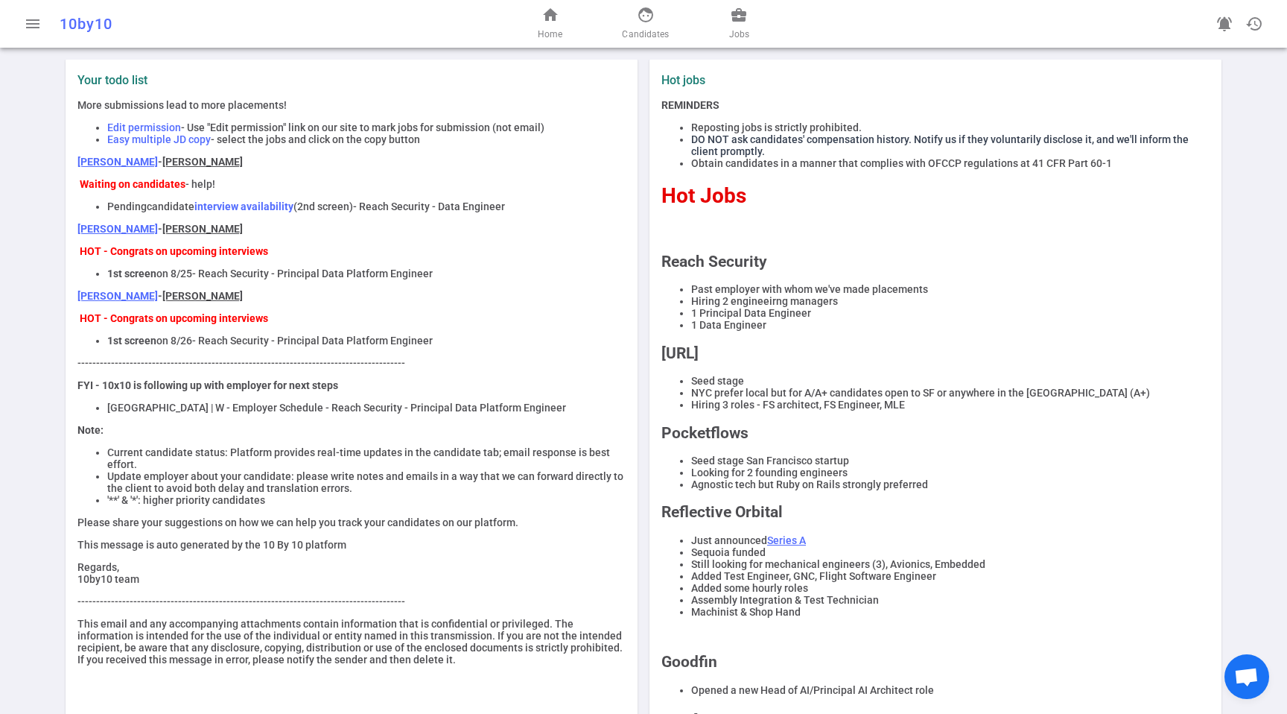
click at [818, 317] on li "1 Principal Data Engineer" at bounding box center [950, 313] width 519 height 12
click at [818, 319] on li "1 Principal Data Engineer" at bounding box center [950, 313] width 519 height 12
click at [814, 326] on li "1 Data Engineer" at bounding box center [950, 325] width 519 height 12
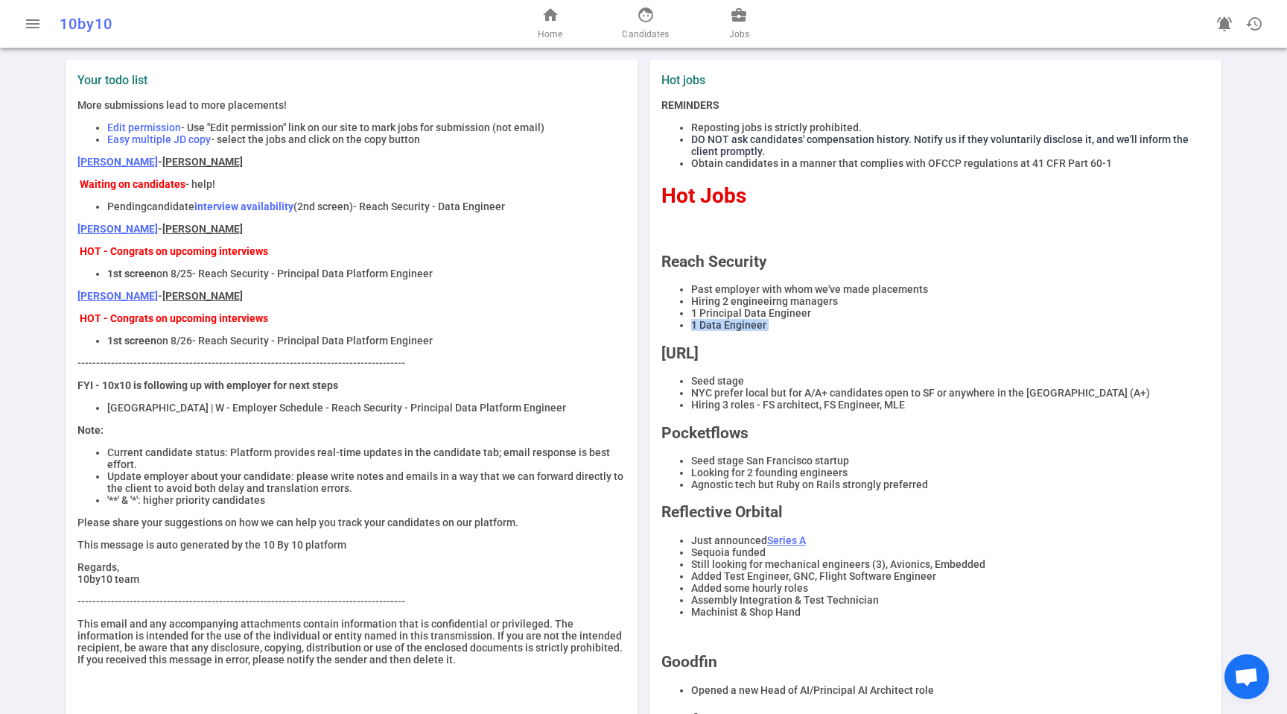
click at [814, 326] on li "1 Data Engineer" at bounding box center [950, 325] width 519 height 12
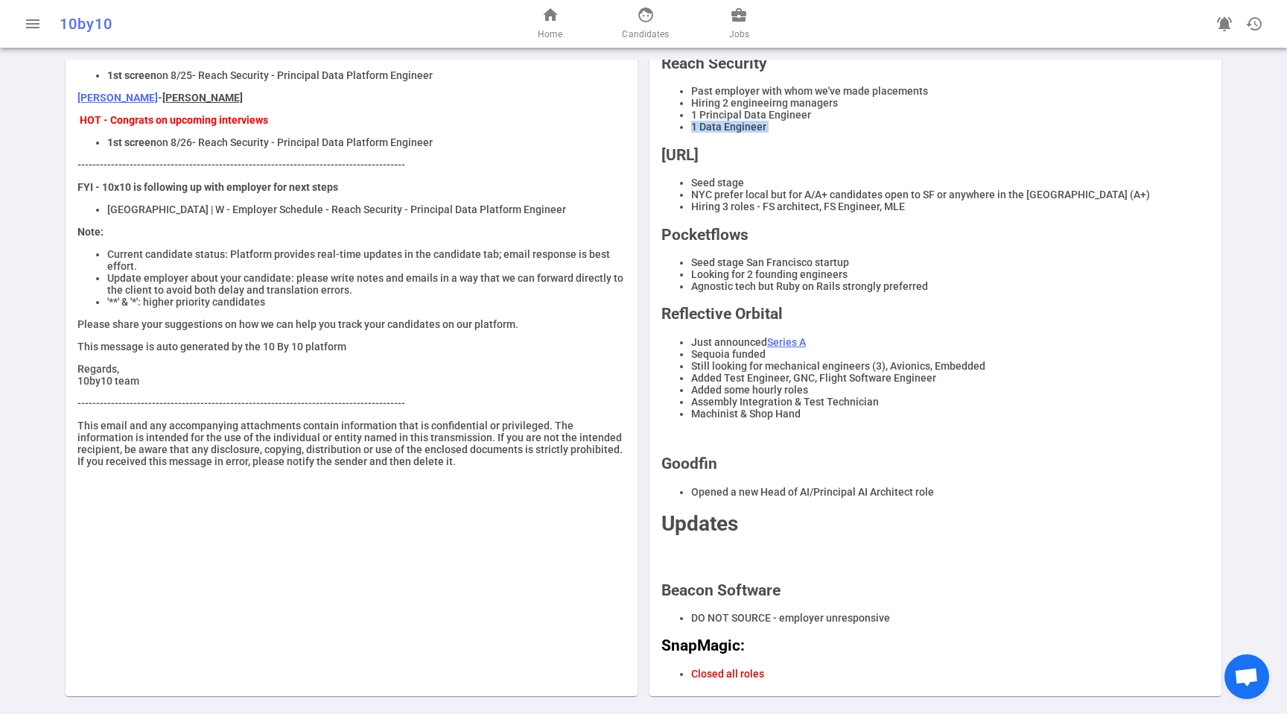
scroll to position [0, 0]
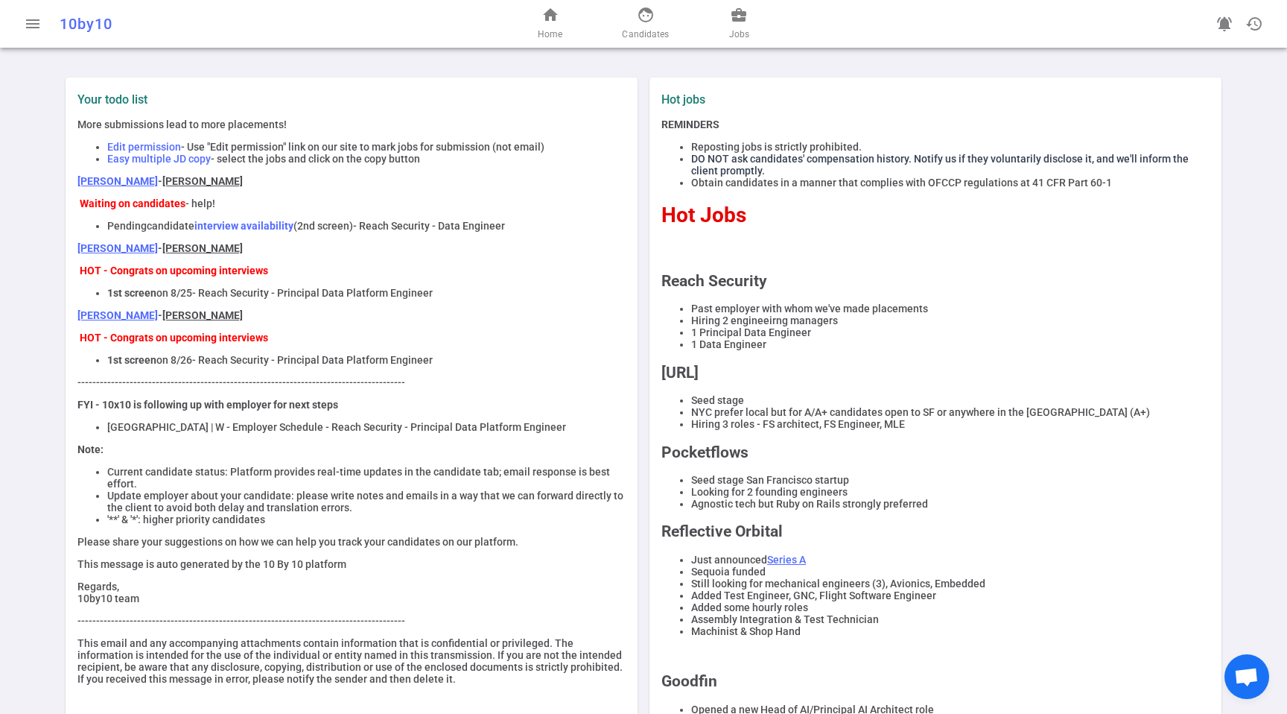
click at [767, 49] on div "menu 10by10 home Home face Candidates business_center Jobs notifications_active…" at bounding box center [643, 357] width 1287 height 714
click at [744, 32] on span "Jobs" at bounding box center [739, 34] width 20 height 15
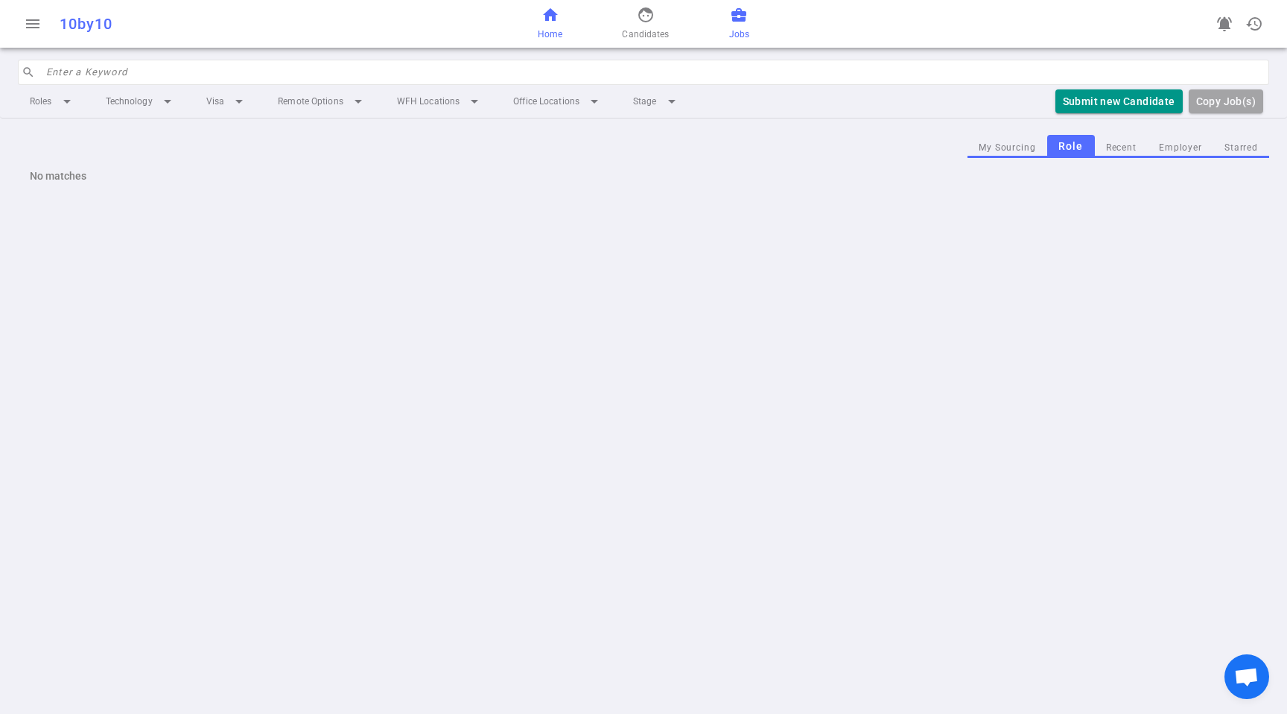
click at [548, 37] on span "Home" at bounding box center [550, 34] width 25 height 15
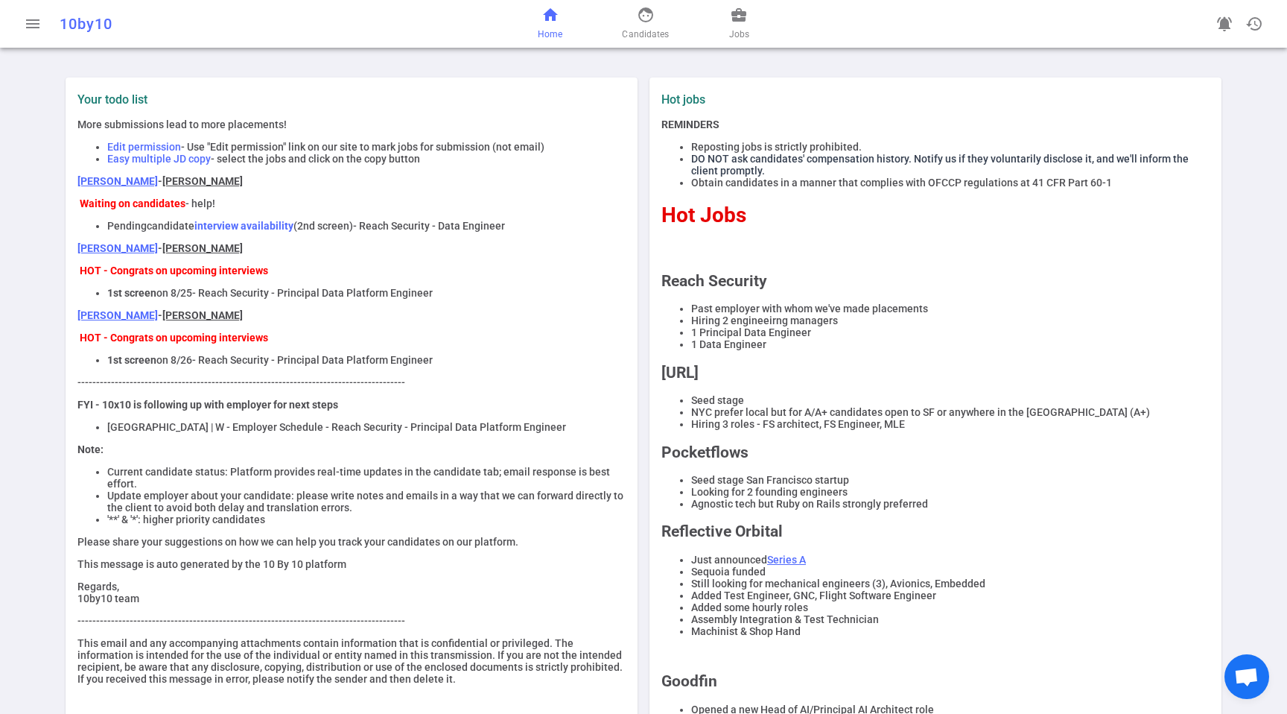
click at [709, 26] on div "home Home face Candidates business_center Jobs" at bounding box center [643, 24] width 417 height 48
click at [706, 25] on div "home Home face Candidates business_center Jobs" at bounding box center [643, 24] width 417 height 48
click at [777, 24] on div "home Home face Candidates business_center Jobs" at bounding box center [643, 24] width 417 height 48
drag, startPoint x: 727, startPoint y: 27, endPoint x: 738, endPoint y: 28, distance: 11.3
click at [728, 27] on div "home Home face Candidates business_center Jobs" at bounding box center [643, 24] width 417 height 48
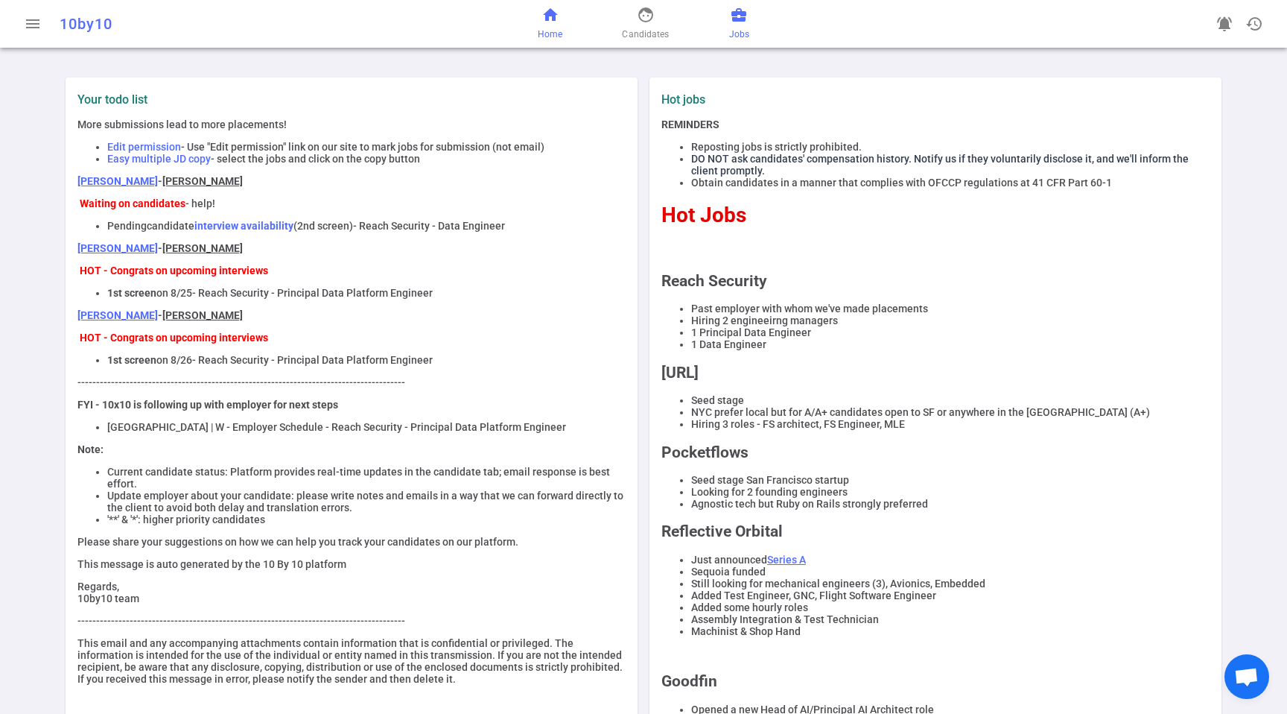
click at [740, 23] on span "business_center" at bounding box center [739, 15] width 18 height 18
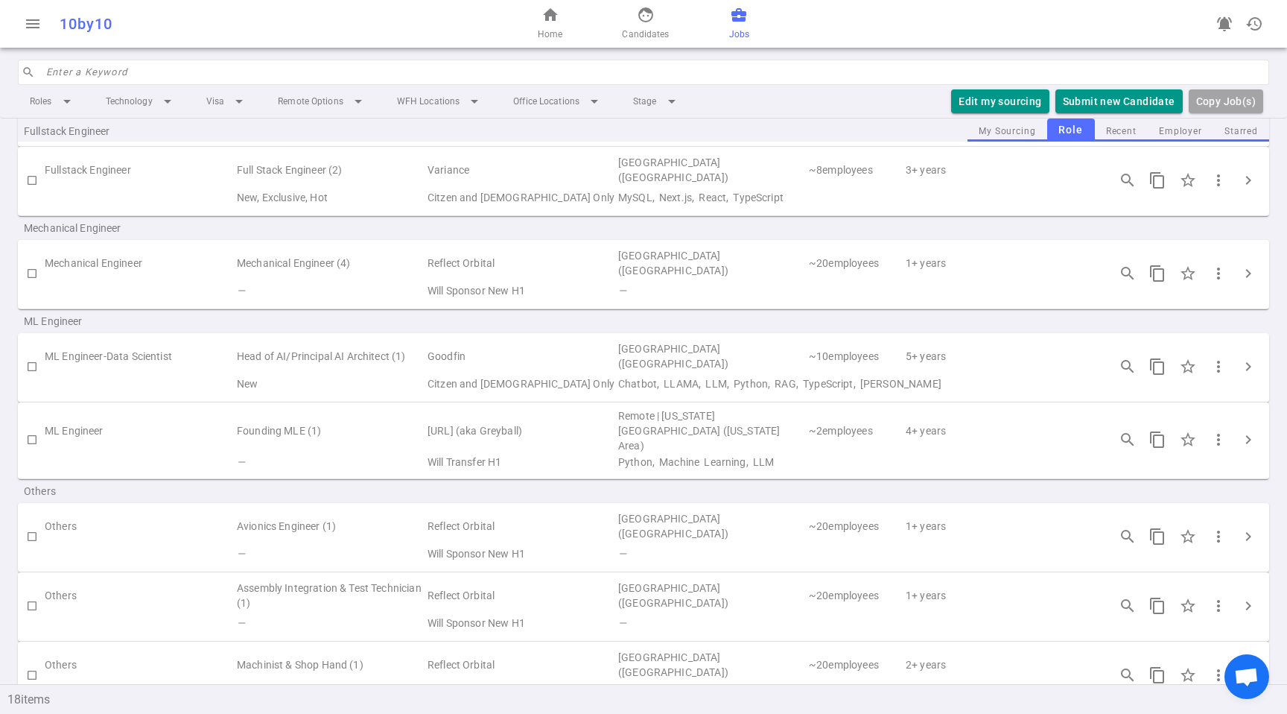
scroll to position [953, 0]
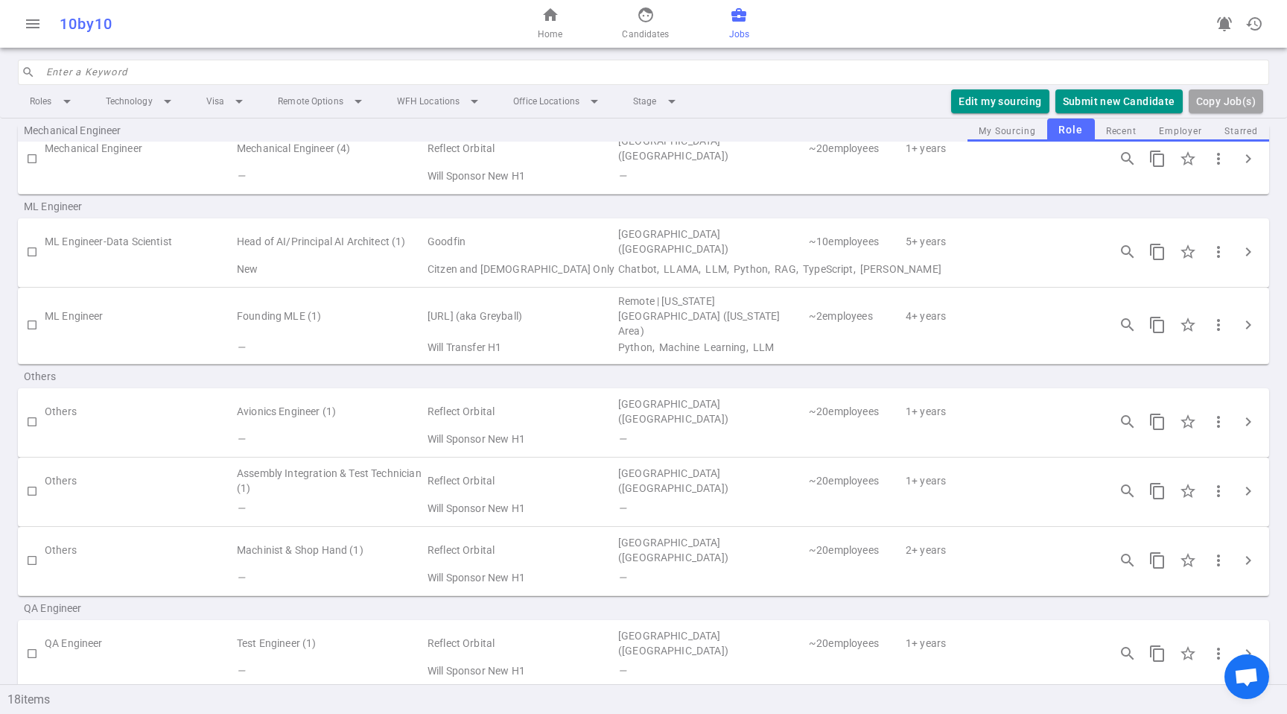
click at [653, 72] on input "search" at bounding box center [653, 72] width 1214 height 24
click at [659, 13] on link "face Candidates" at bounding box center [645, 24] width 47 height 36
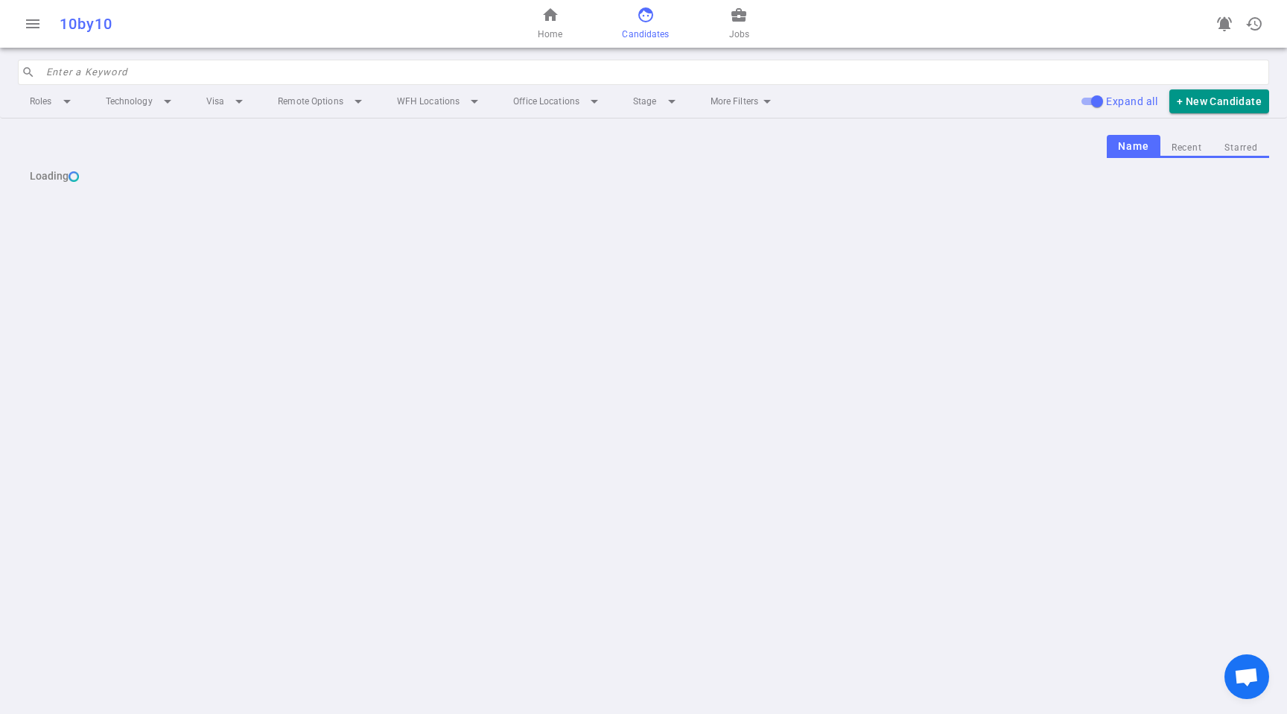
click at [609, 66] on input "search" at bounding box center [653, 72] width 1214 height 24
paste input "nguyen.m.michael@gmail.com"
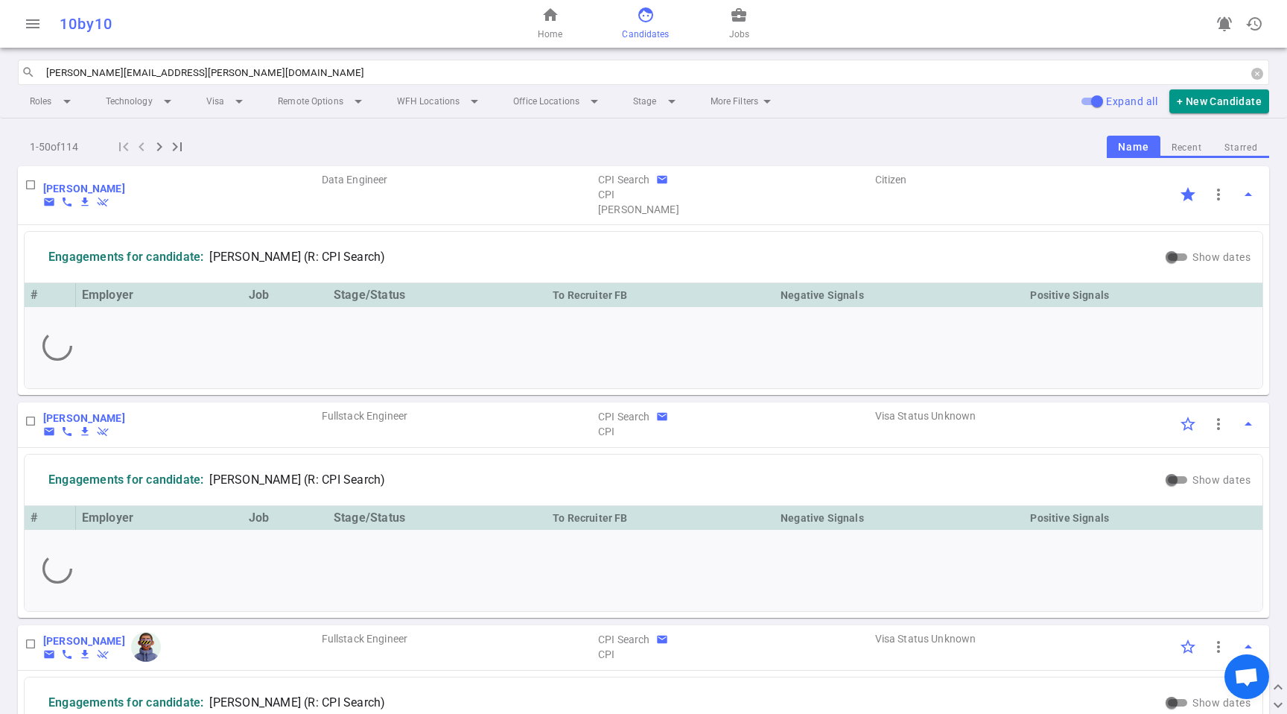
click at [212, 75] on input "nguyen.m.michael@gmail.com" at bounding box center [653, 72] width 1214 height 24
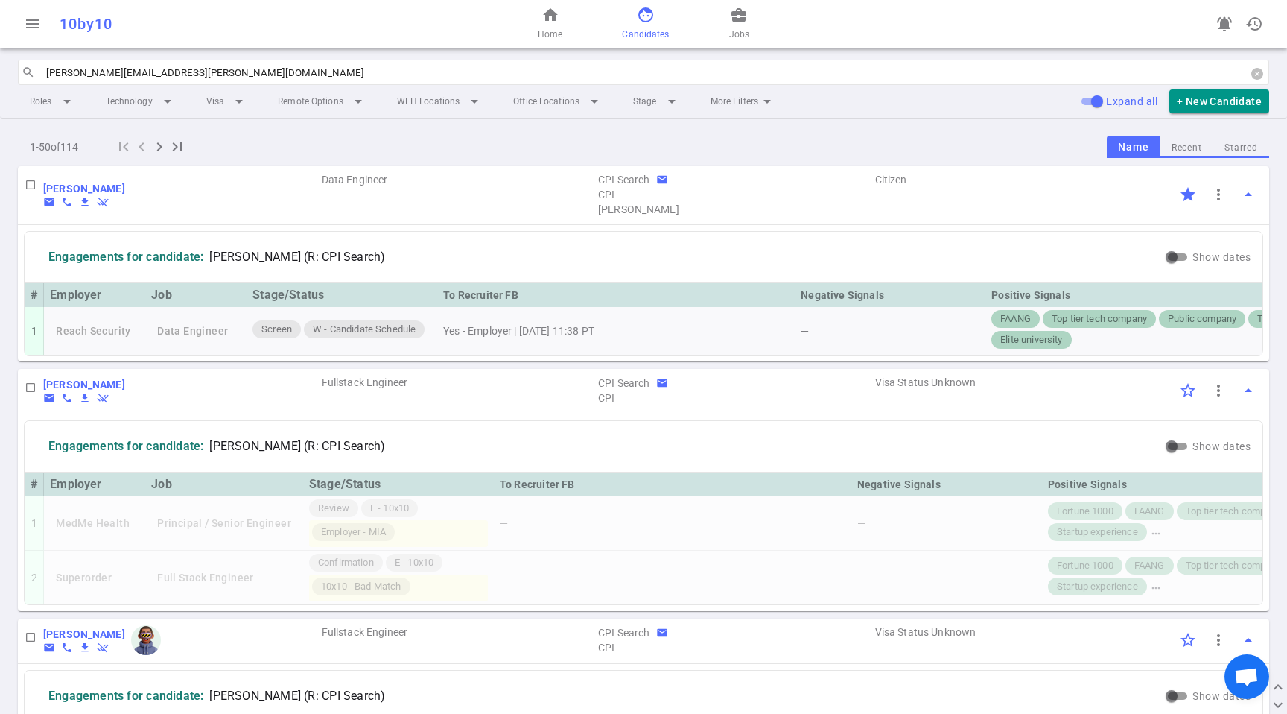
click at [229, 66] on input "nguyen.m.michael@gmail.com" at bounding box center [653, 72] width 1214 height 24
click at [228, 66] on input "nguyen.m.michael@gmail.com" at bounding box center [653, 72] width 1214 height 24
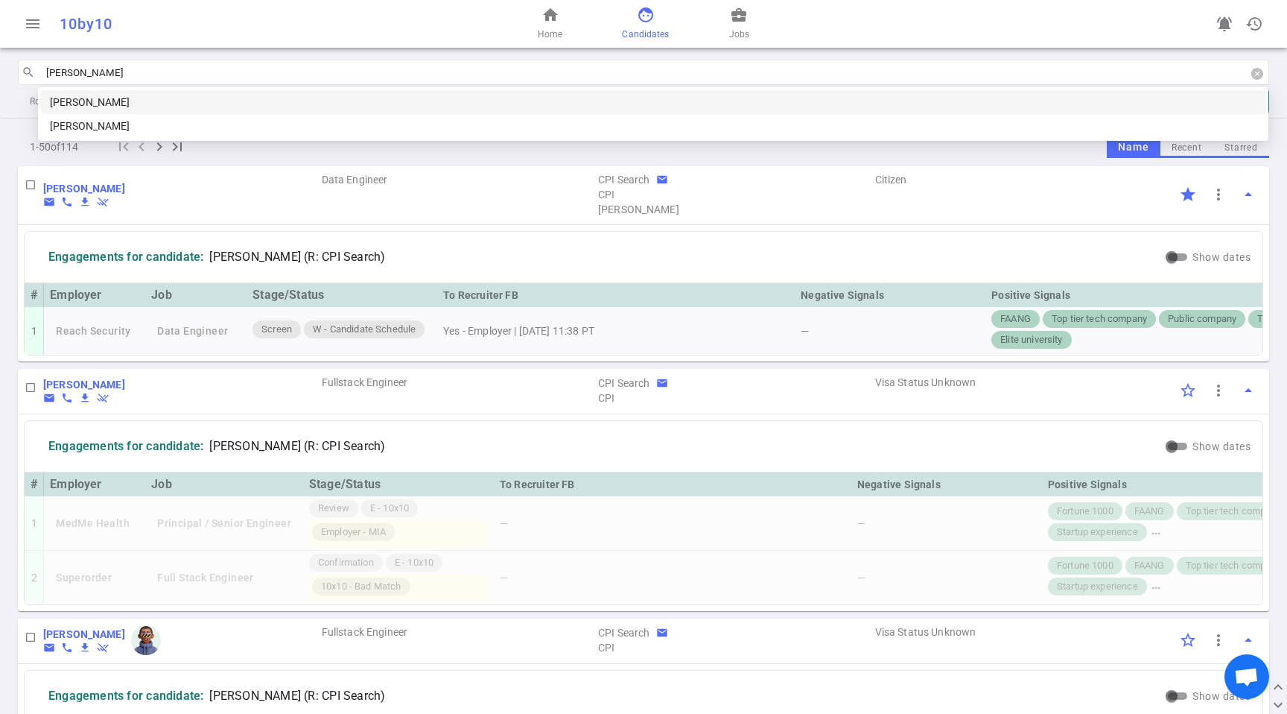
type input "michael n"
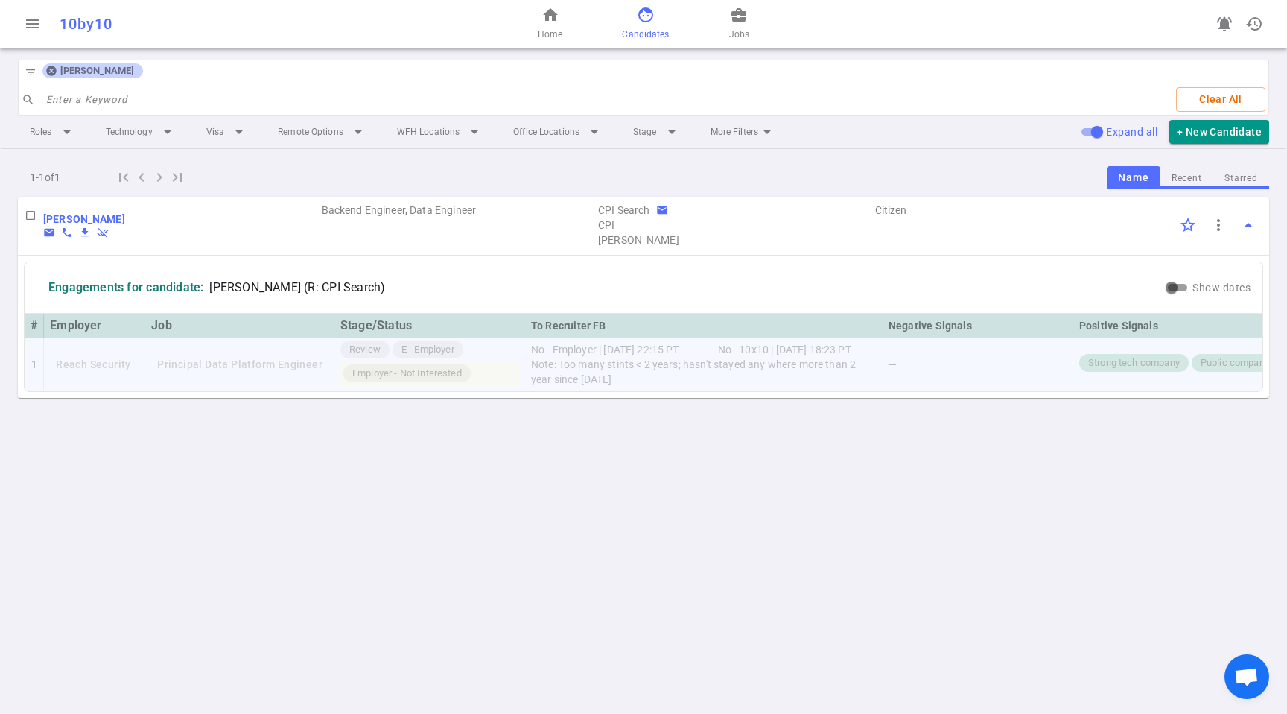
drag, startPoint x: 529, startPoint y: 351, endPoint x: 653, endPoint y: 380, distance: 127.0
click at [653, 380] on td "No - Employer | [DATE] 22:15 PT ----------- No - 10x10 | [DATE] 18:23 PT Note: …" at bounding box center [704, 365] width 358 height 54
copy td "No - Employer | [DATE] 22:15 PT ----------- No - 10x10 | [DATE] 18:23 PT Note: …"
click at [53, 75] on icon at bounding box center [51, 71] width 12 height 12
click at [51, 88] on input "search" at bounding box center [605, 100] width 1119 height 24
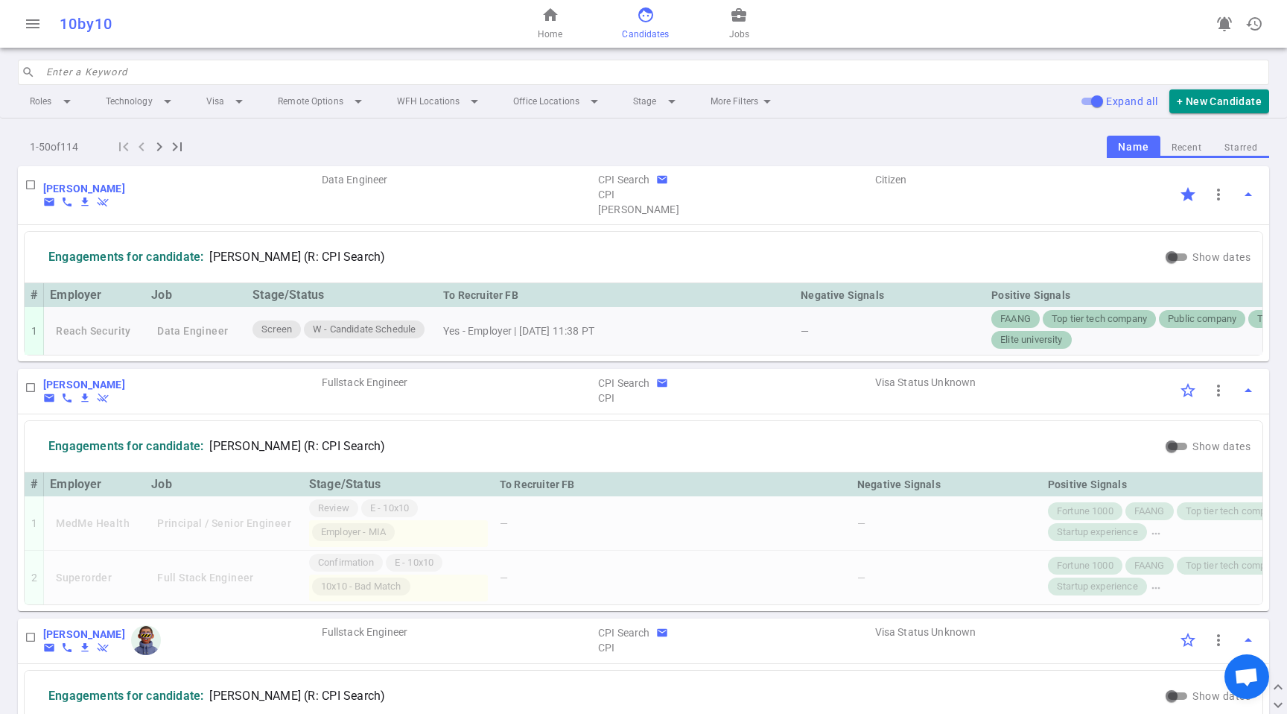
scroll to position [9, 0]
